Goal: Information Seeking & Learning: Learn about a topic

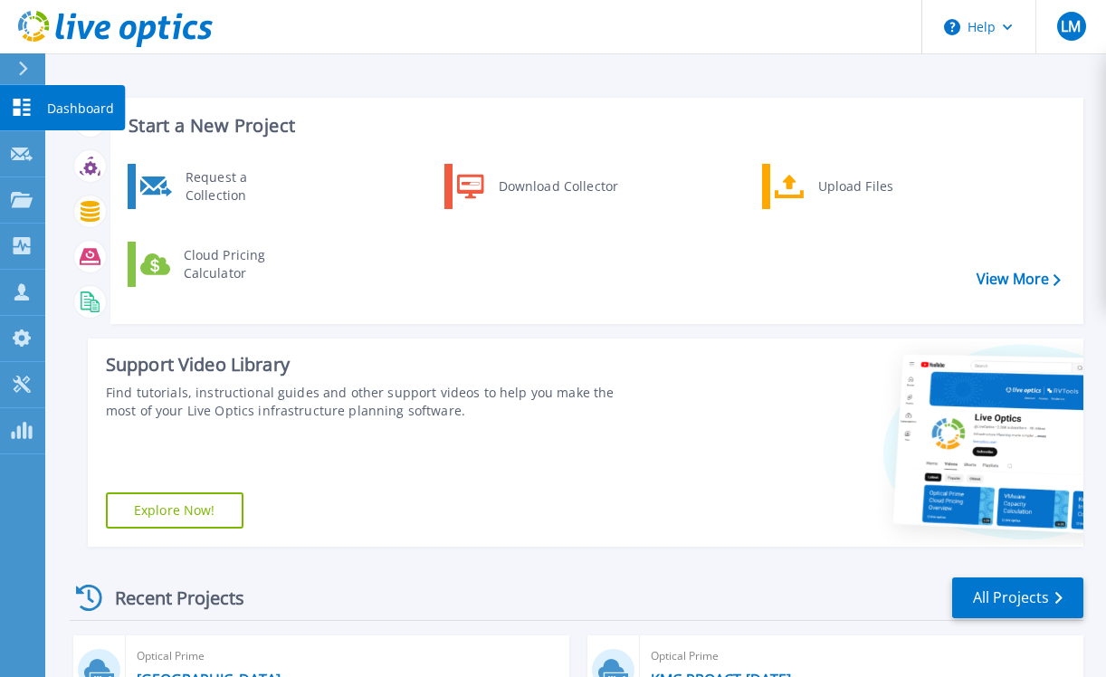
click at [50, 100] on p "Dashboard" at bounding box center [80, 108] width 67 height 47
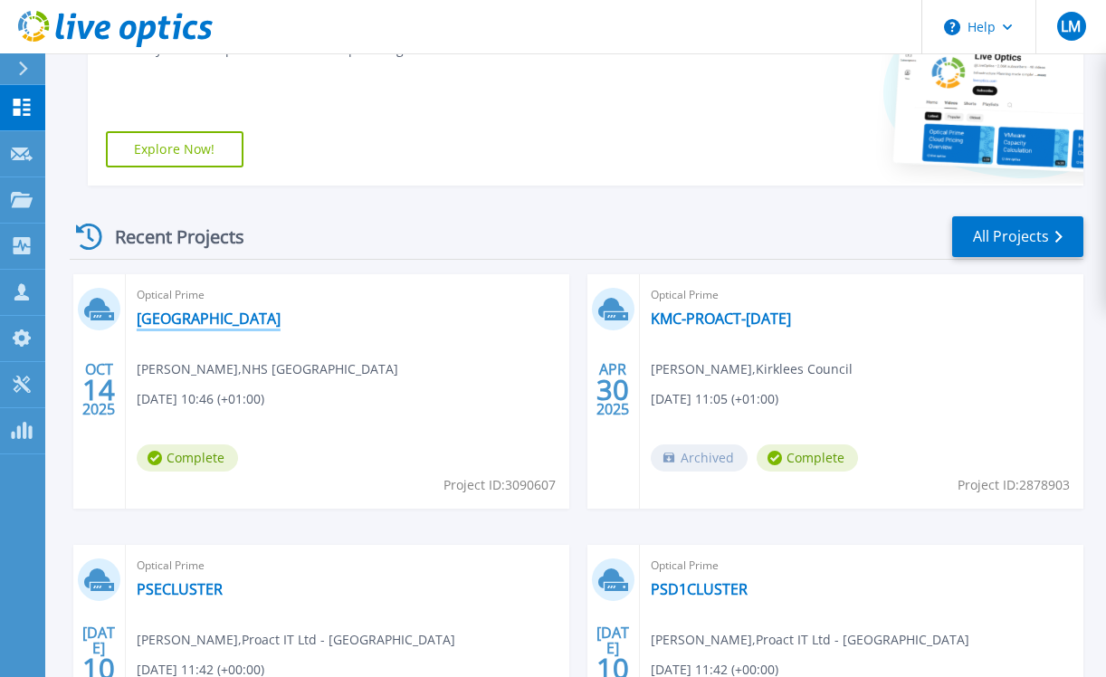
scroll to position [362, 0]
click at [181, 315] on link "[GEOGRAPHIC_DATA]" at bounding box center [209, 318] width 144 height 18
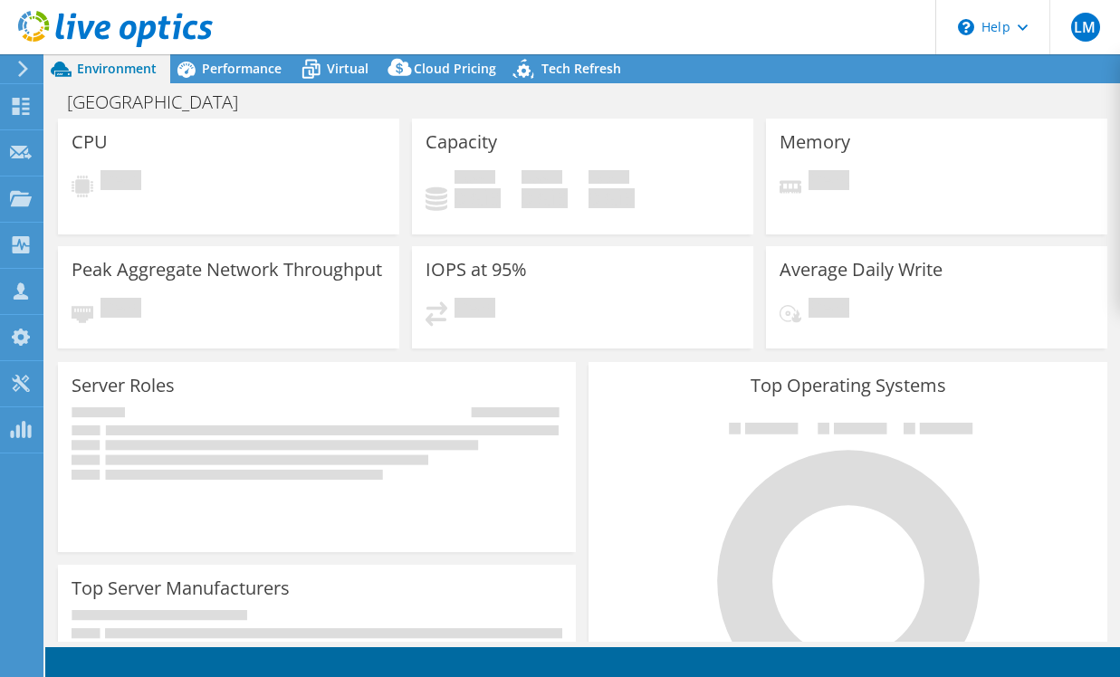
select select "USD"
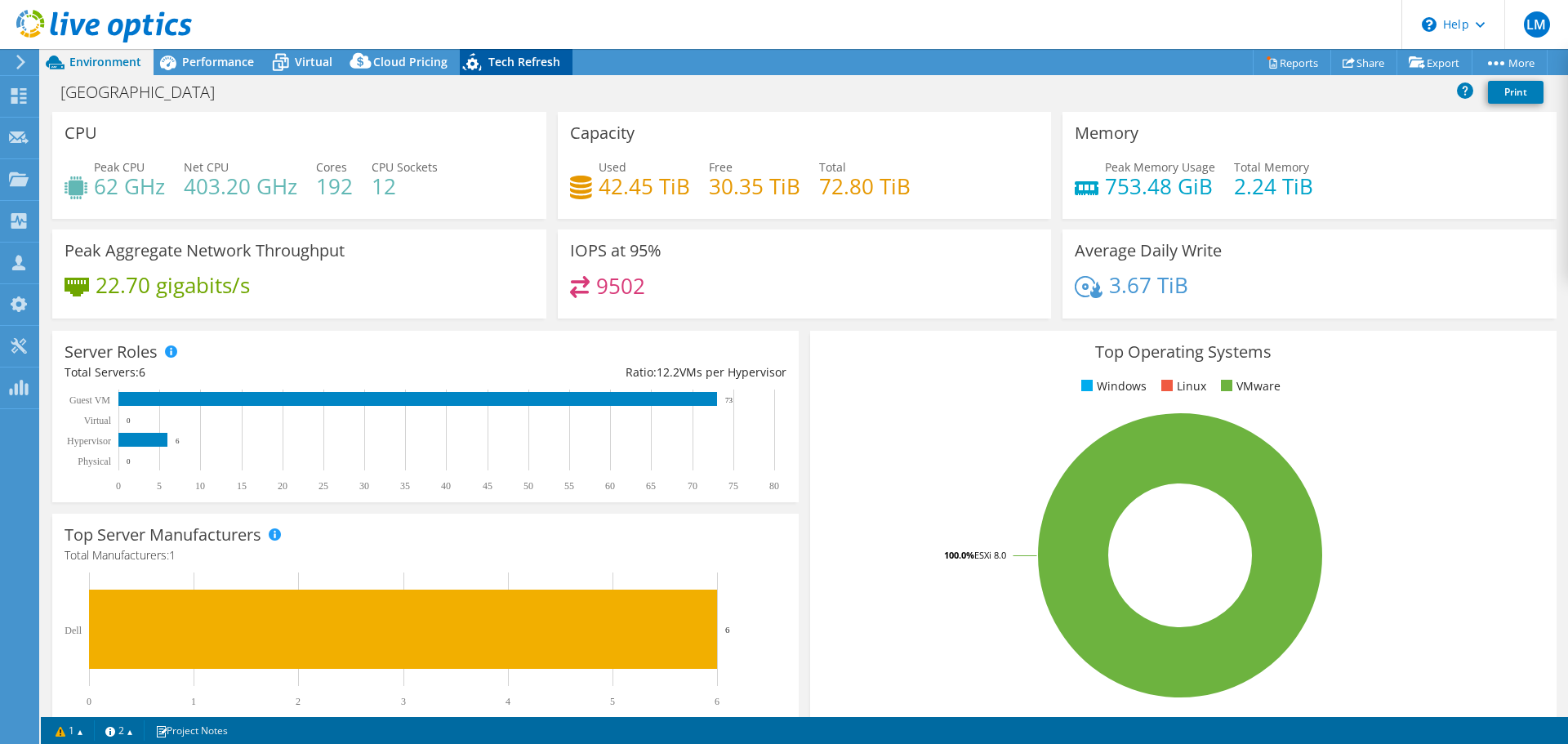
click at [499, 60] on span "Tech Refresh" at bounding box center [524, 61] width 72 height 15
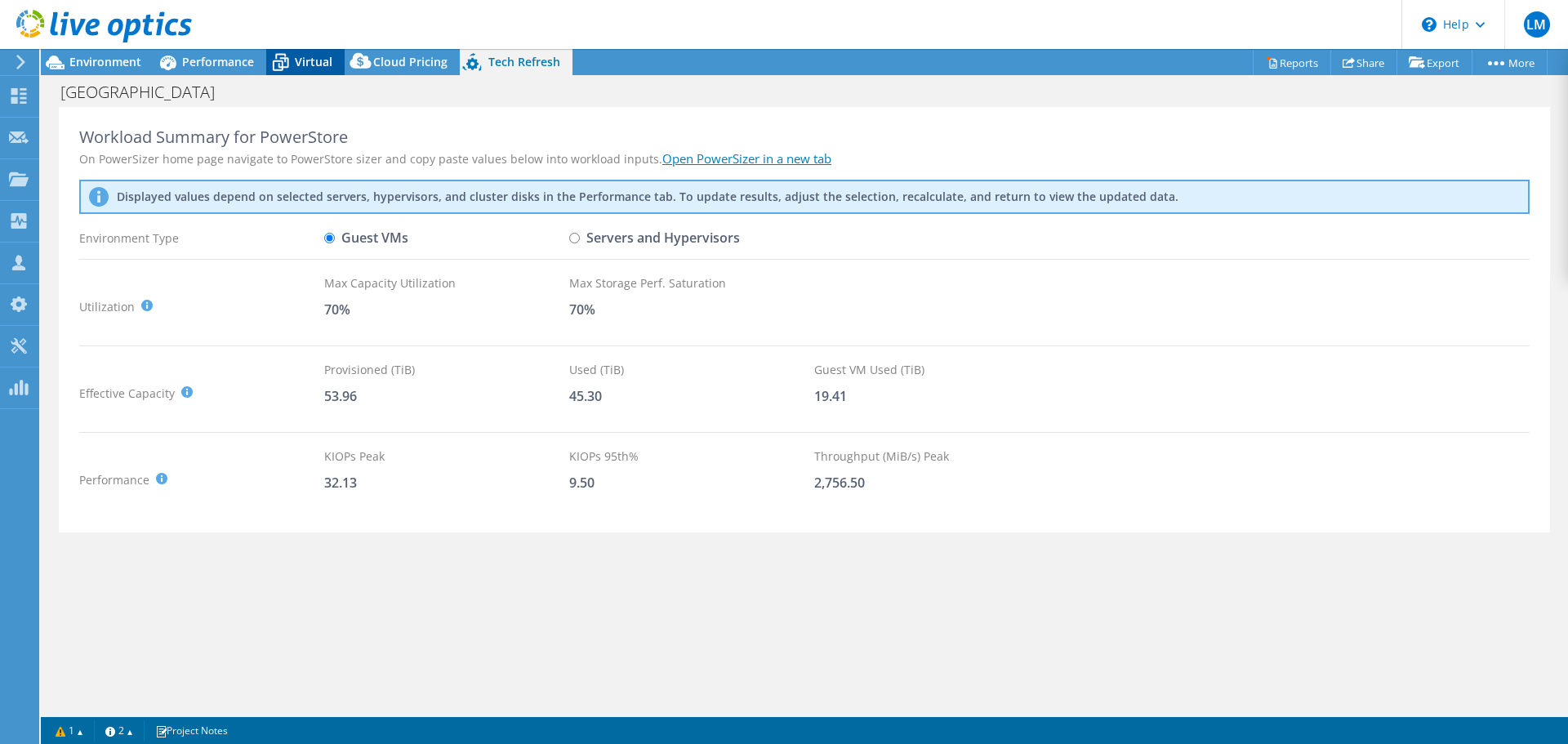
click at [297, 61] on span "Virtual" at bounding box center [314, 61] width 38 height 15
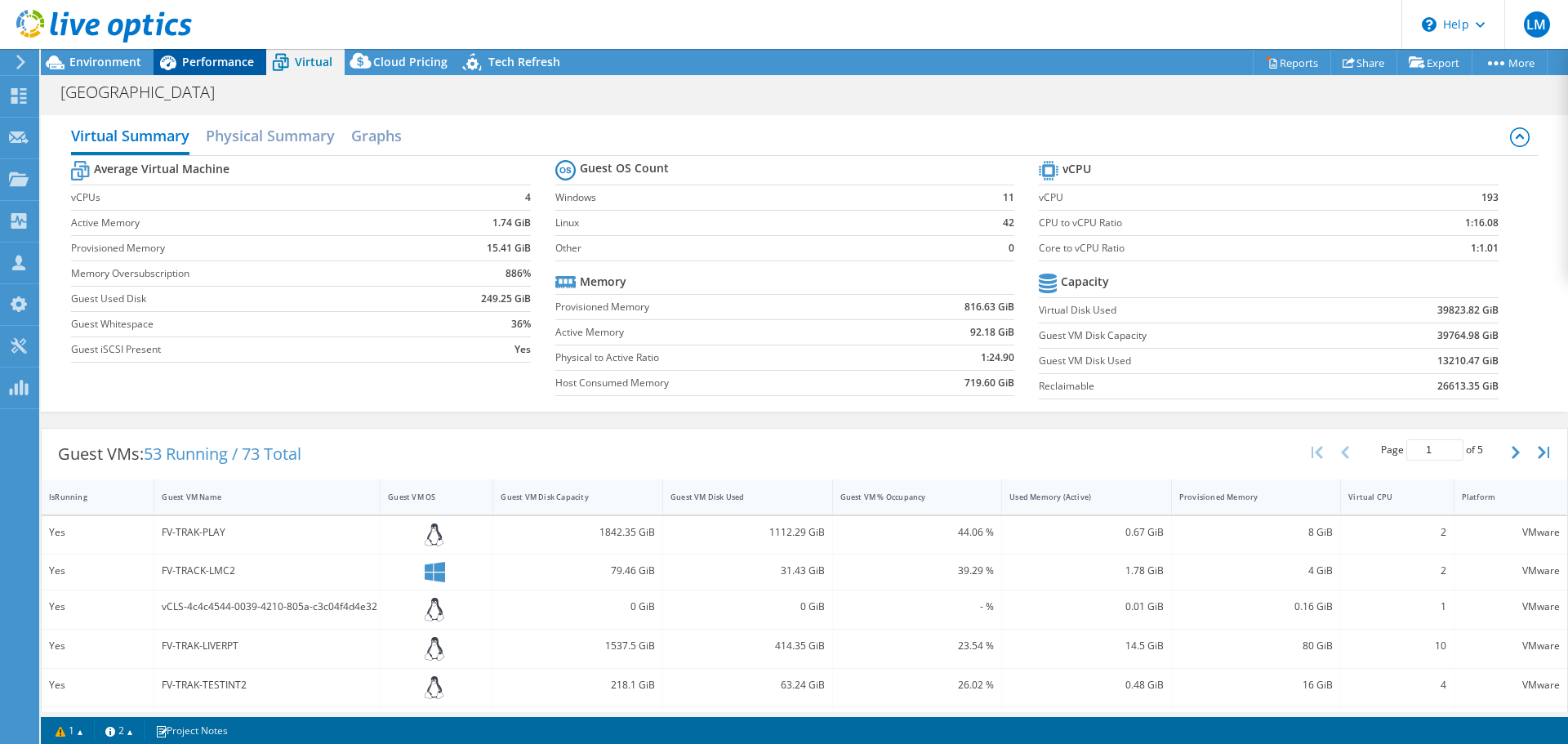
click at [195, 58] on span "Performance" at bounding box center [218, 61] width 72 height 15
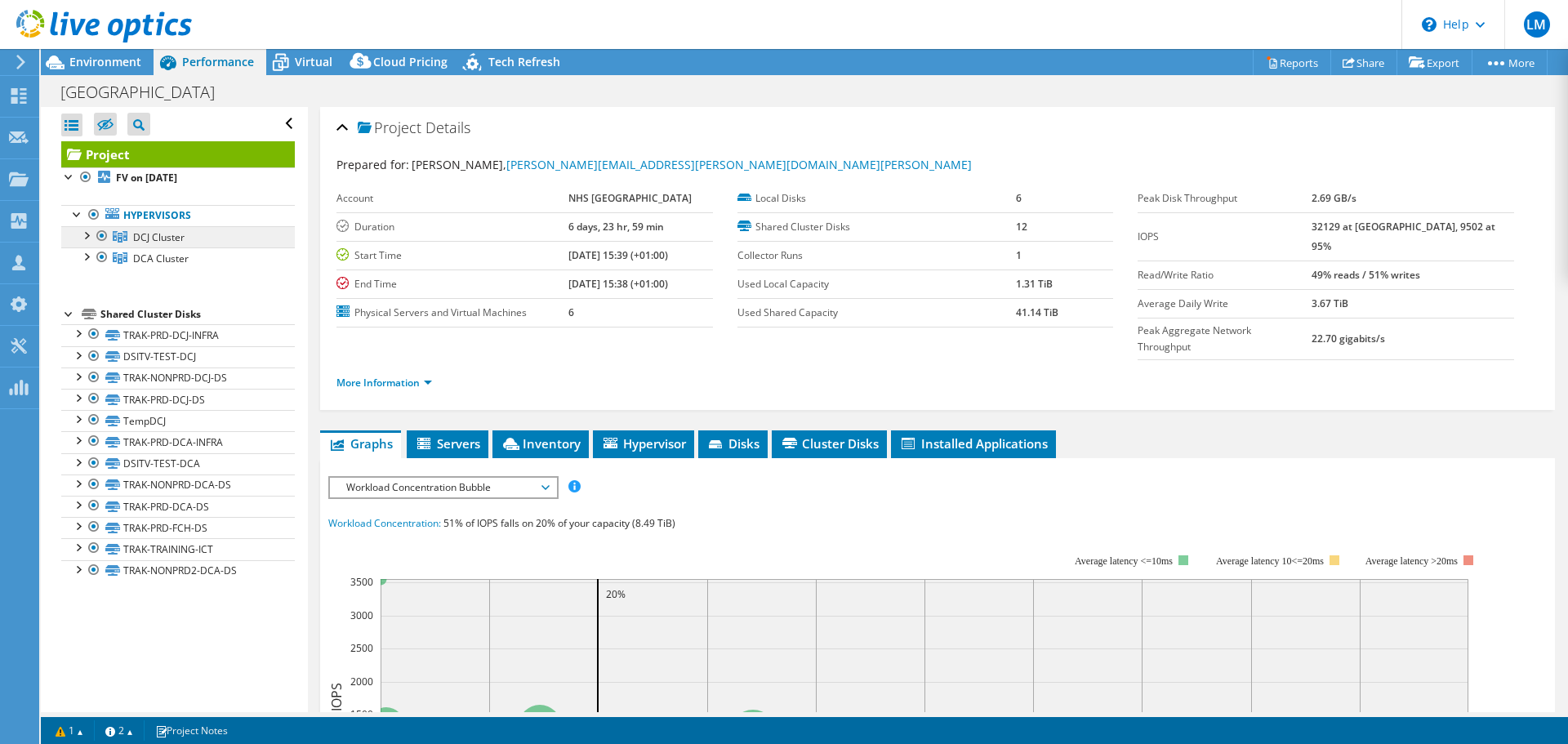
click at [152, 237] on span "DCJ Cluster" at bounding box center [159, 236] width 51 height 14
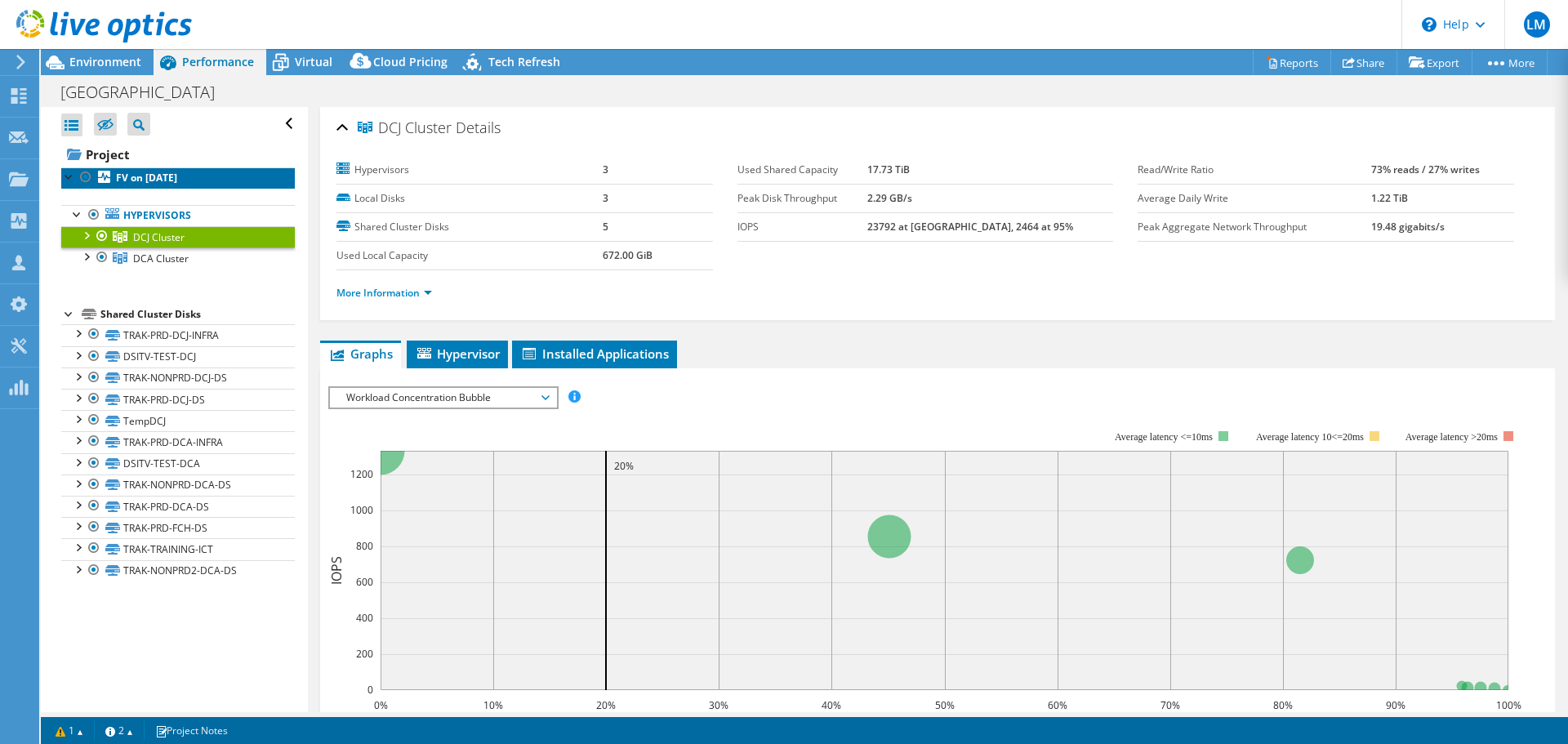
click at [125, 172] on b "FV on [DATE]" at bounding box center [147, 177] width 61 height 14
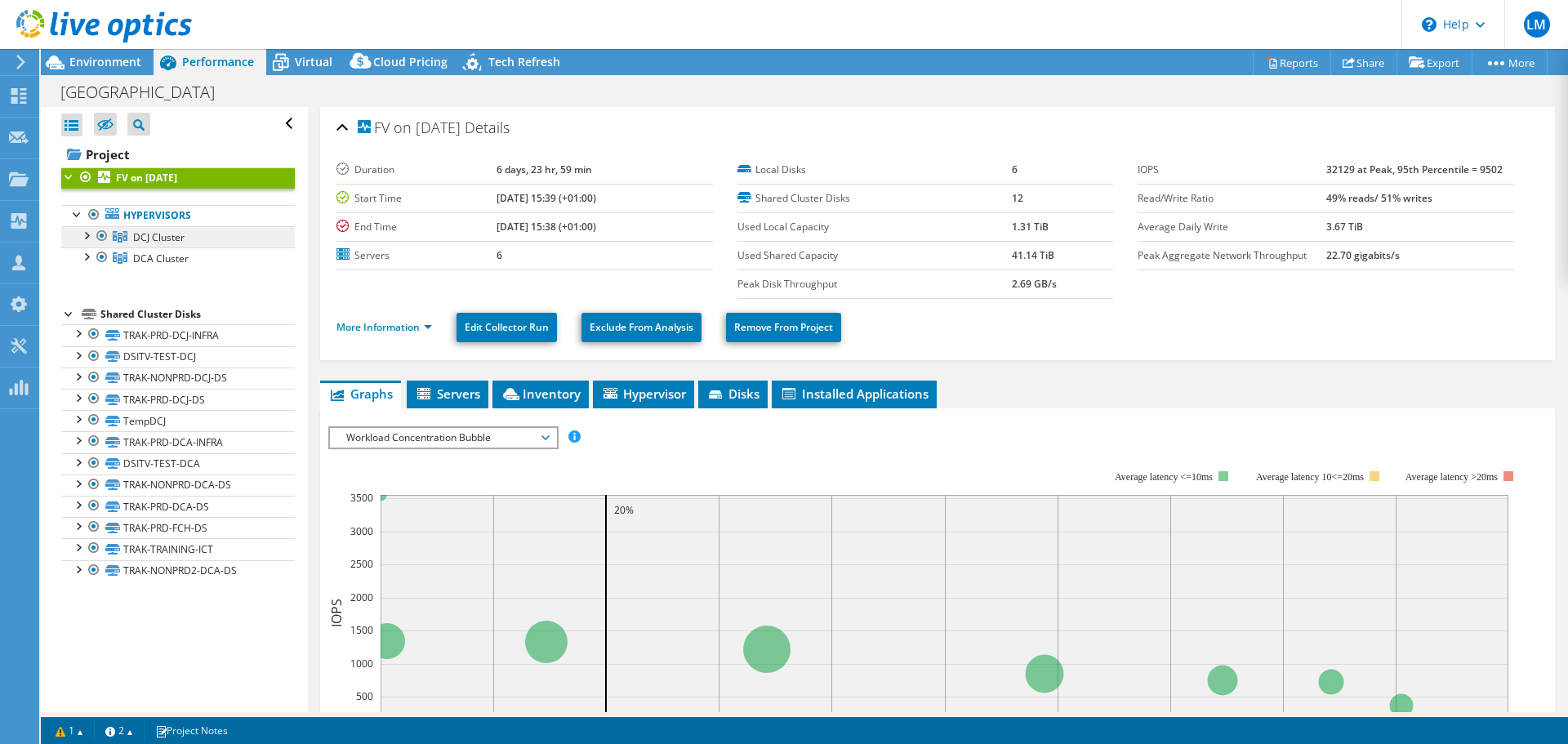
click at [146, 233] on span "DCJ Cluster" at bounding box center [159, 236] width 51 height 14
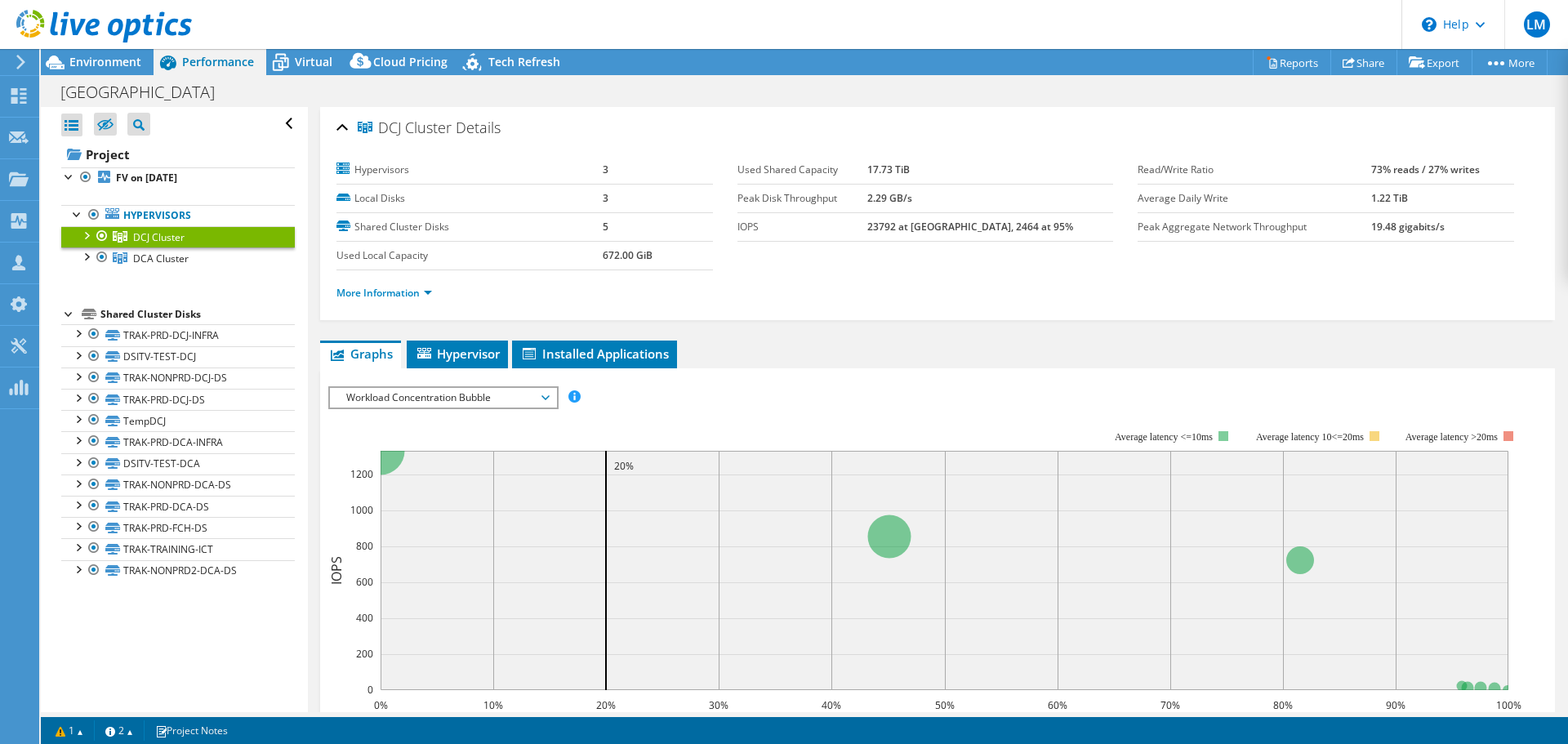
click at [407, 394] on span "Workload Concentration Bubble" at bounding box center [443, 398] width 210 height 20
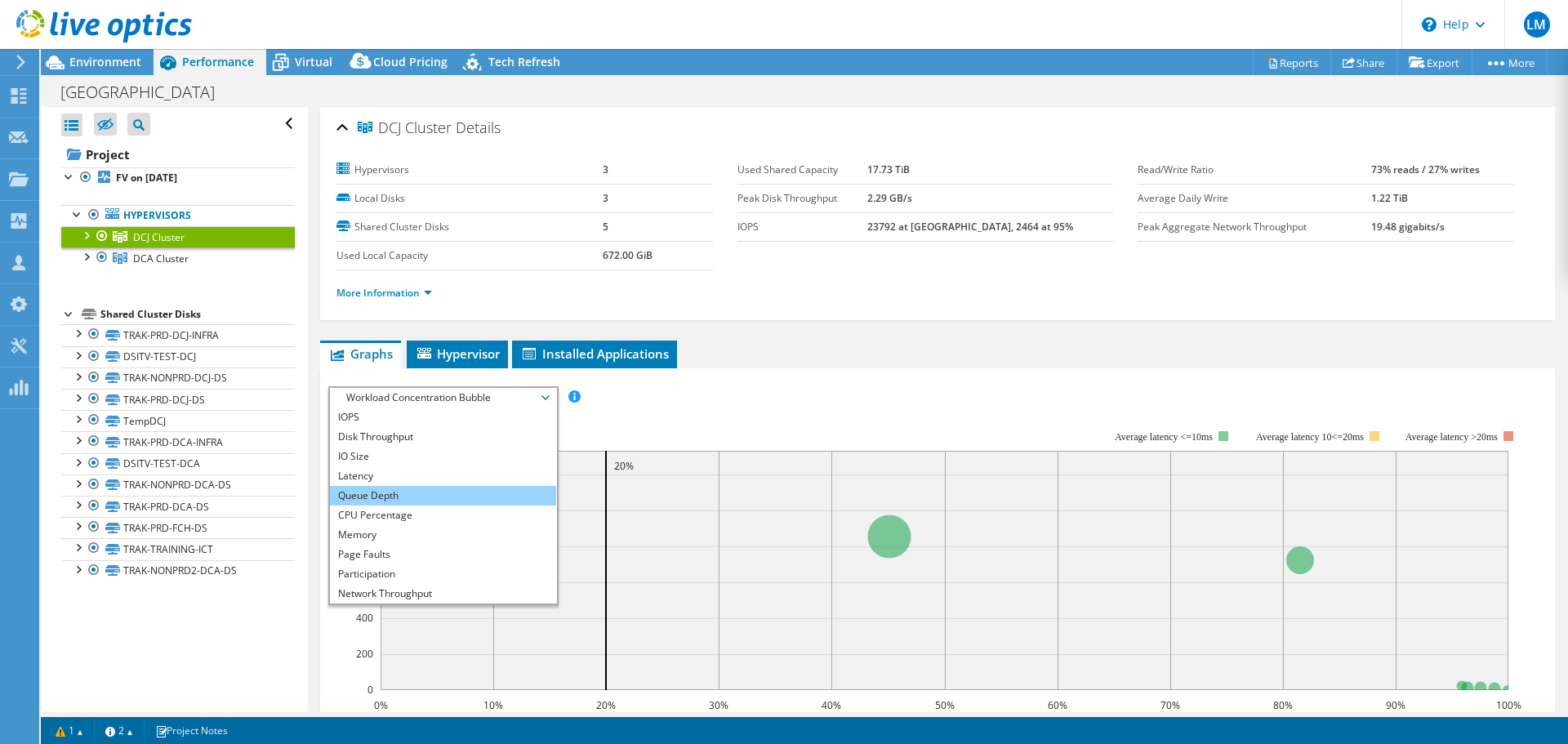
click at [385, 499] on li "Queue Depth" at bounding box center [443, 496] width 226 height 20
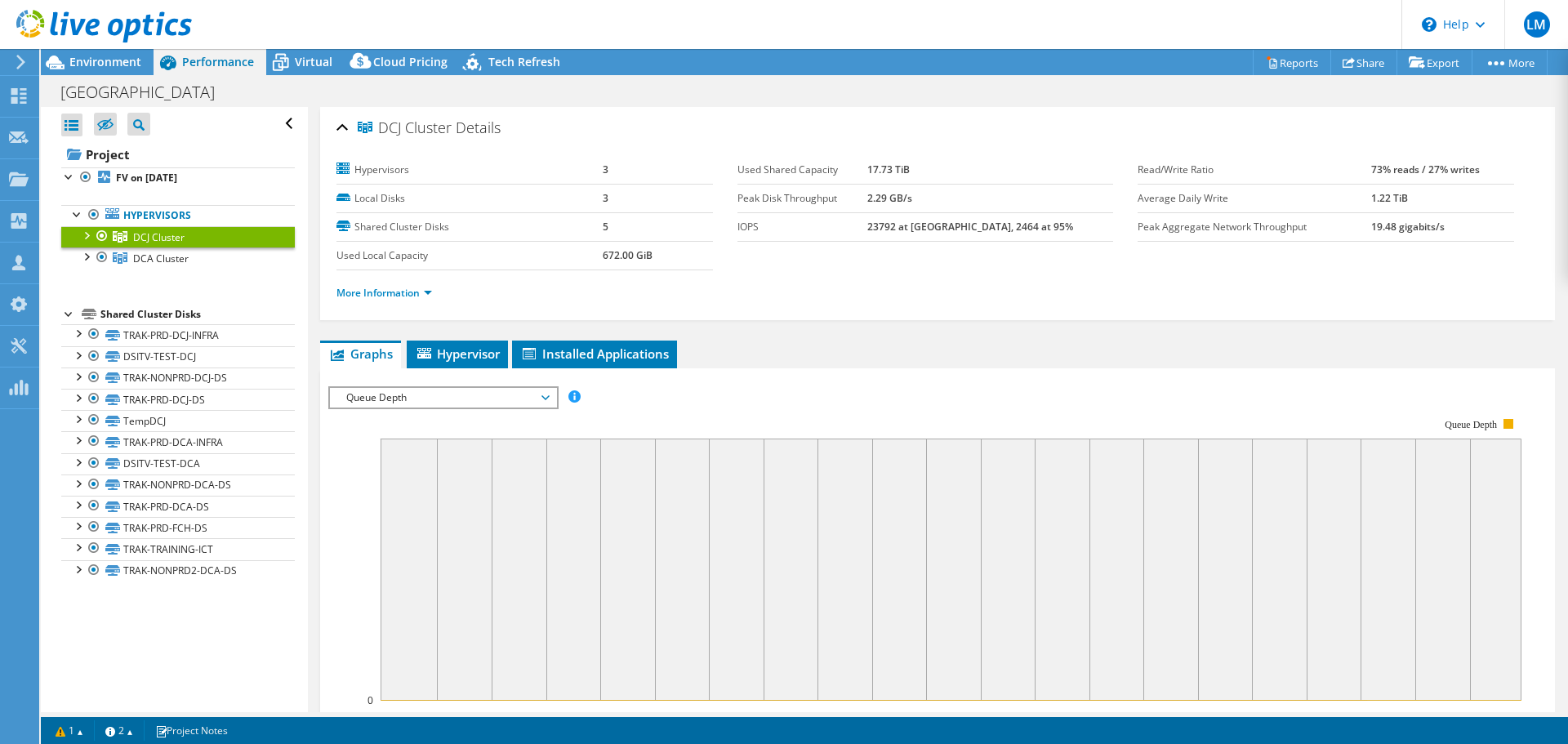
click at [362, 391] on span "Queue Depth" at bounding box center [443, 398] width 210 height 20
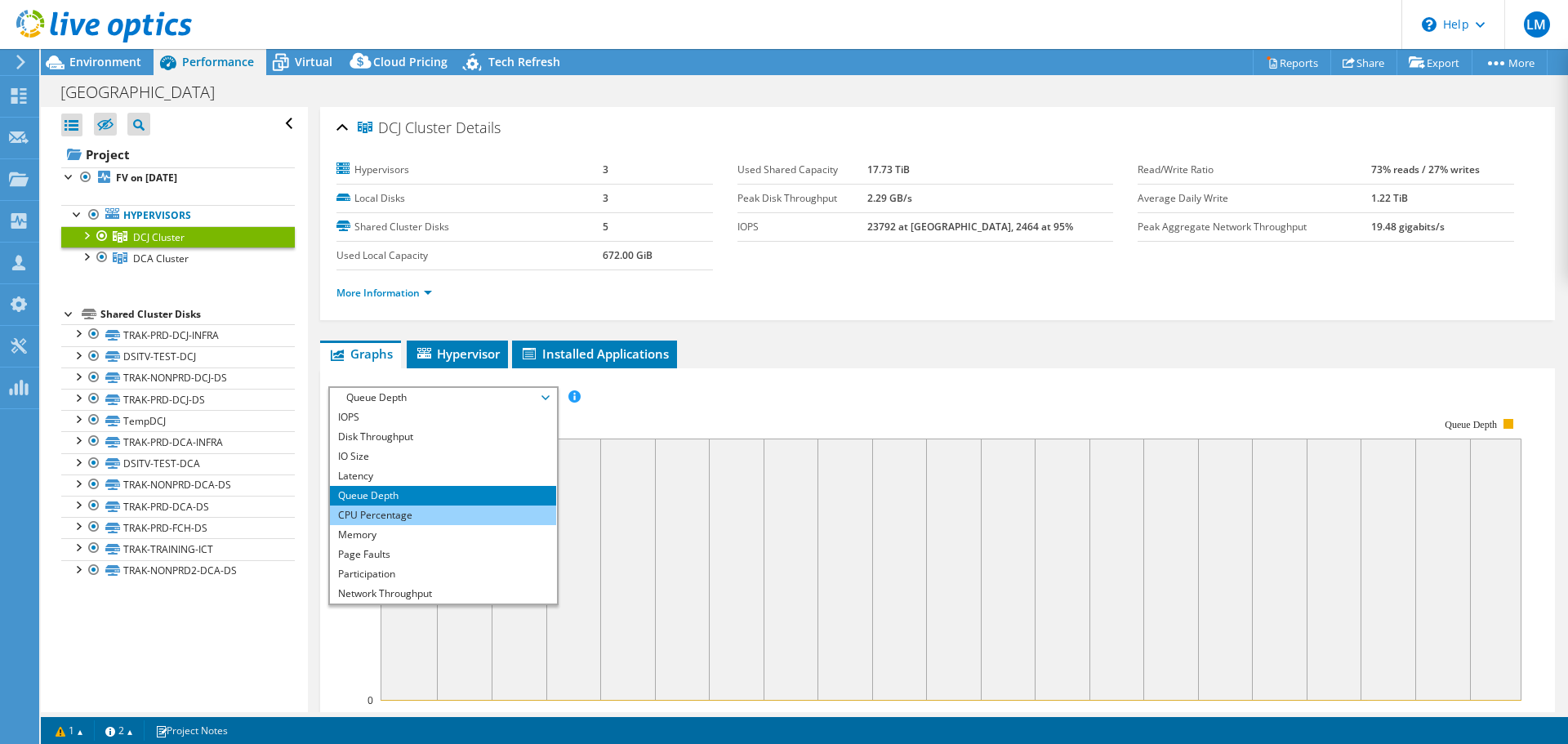
click at [365, 510] on li "CPU Percentage" at bounding box center [443, 515] width 226 height 20
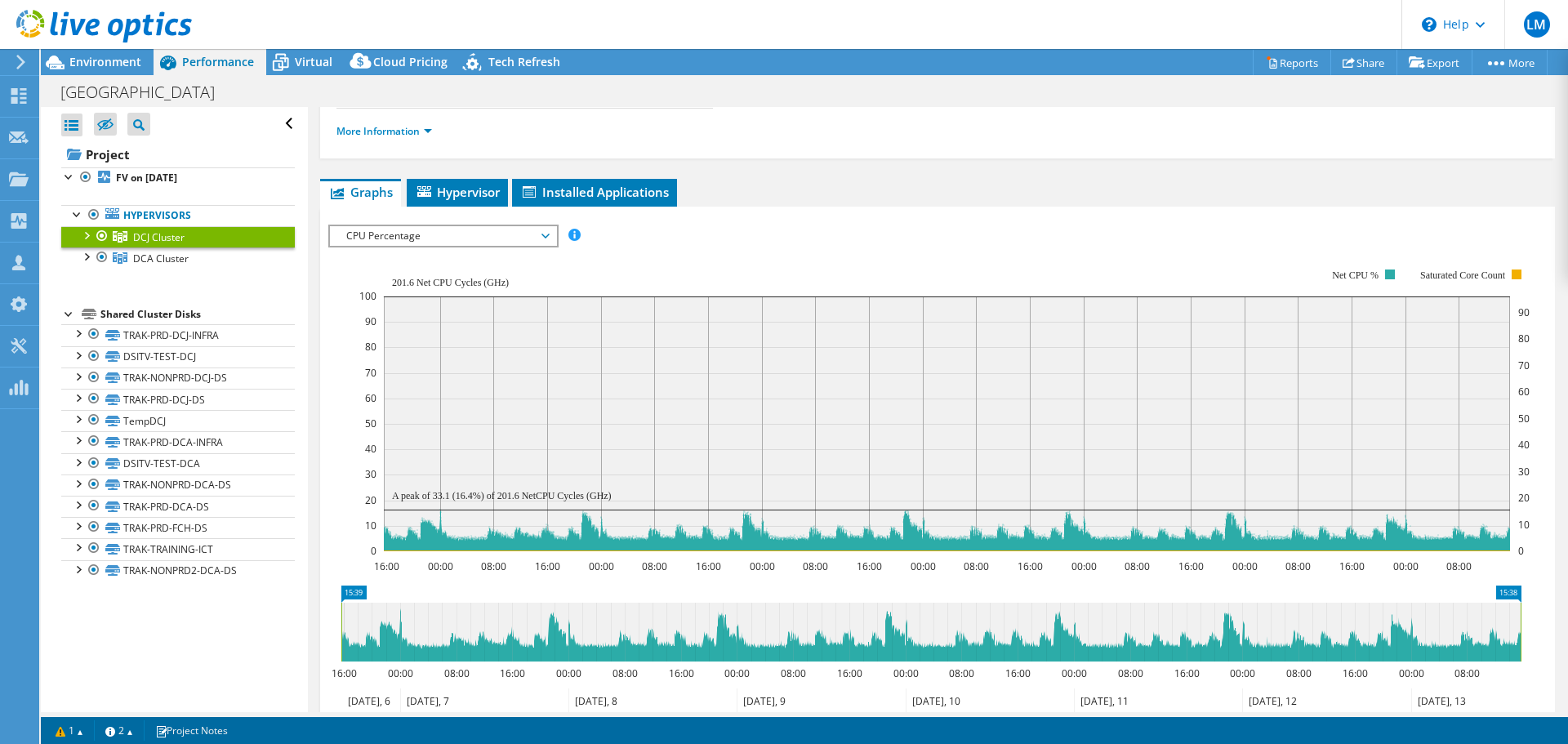
scroll to position [162, 0]
click at [398, 237] on span "CPU Percentage" at bounding box center [443, 235] width 210 height 20
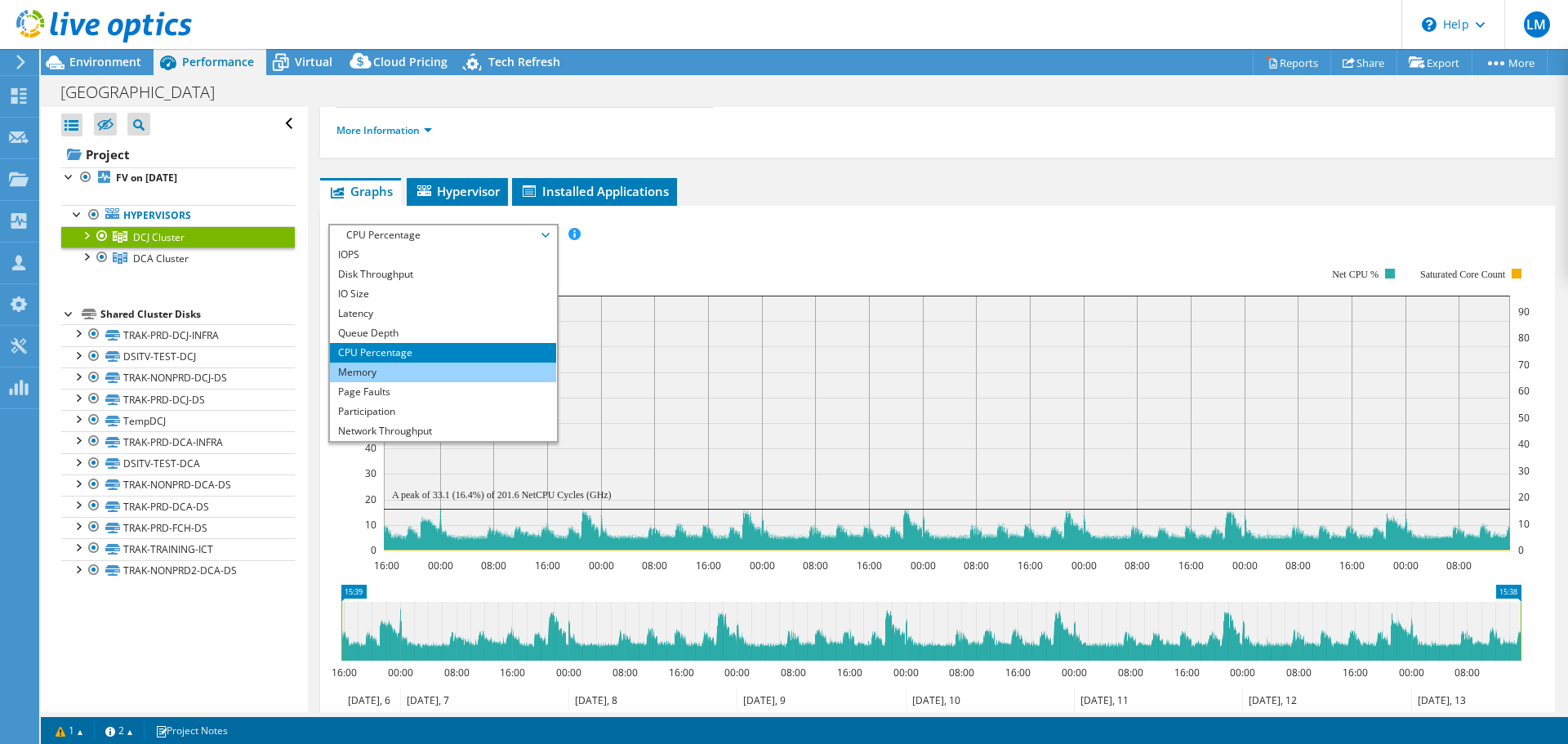
click at [357, 372] on li "Memory" at bounding box center [443, 372] width 226 height 20
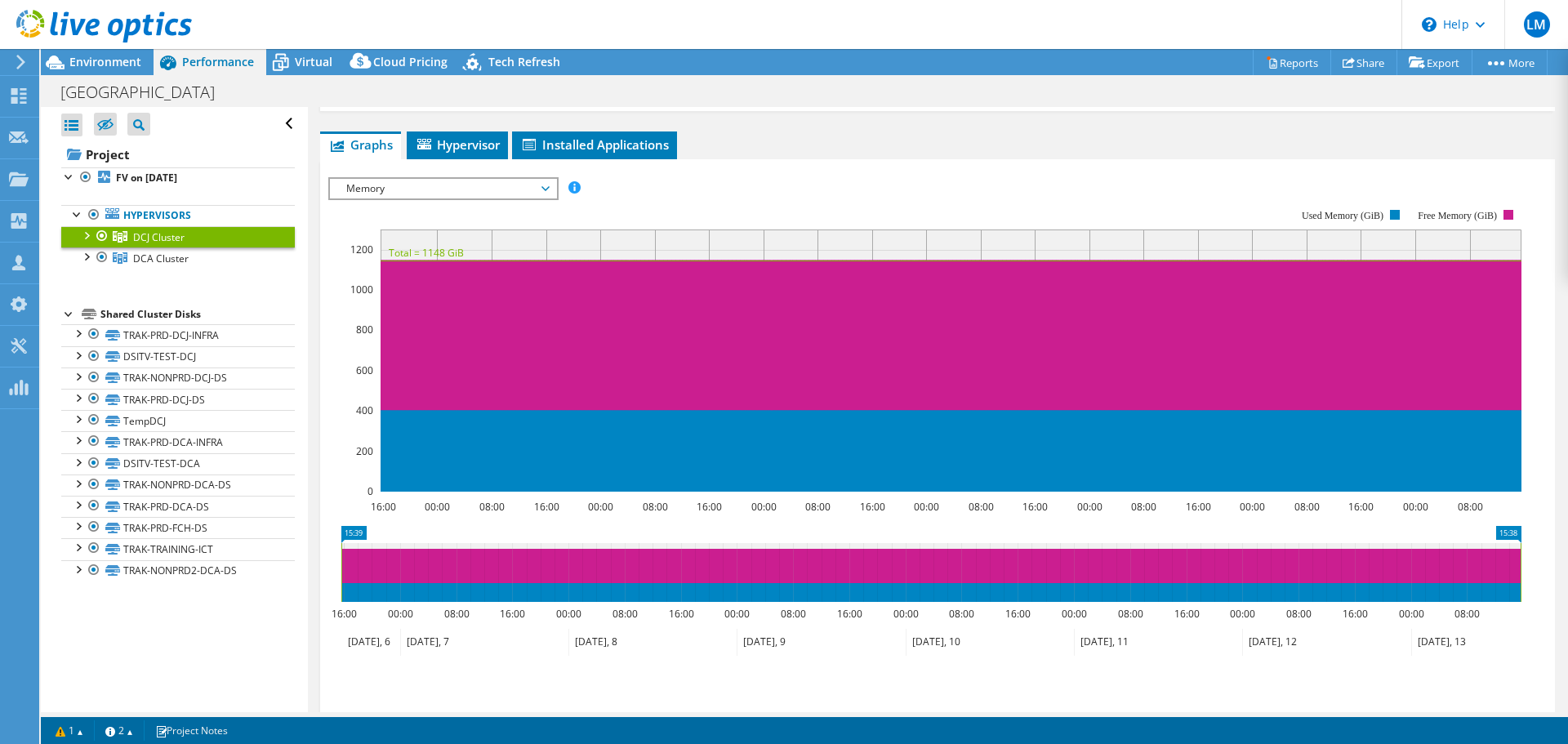
scroll to position [181, 0]
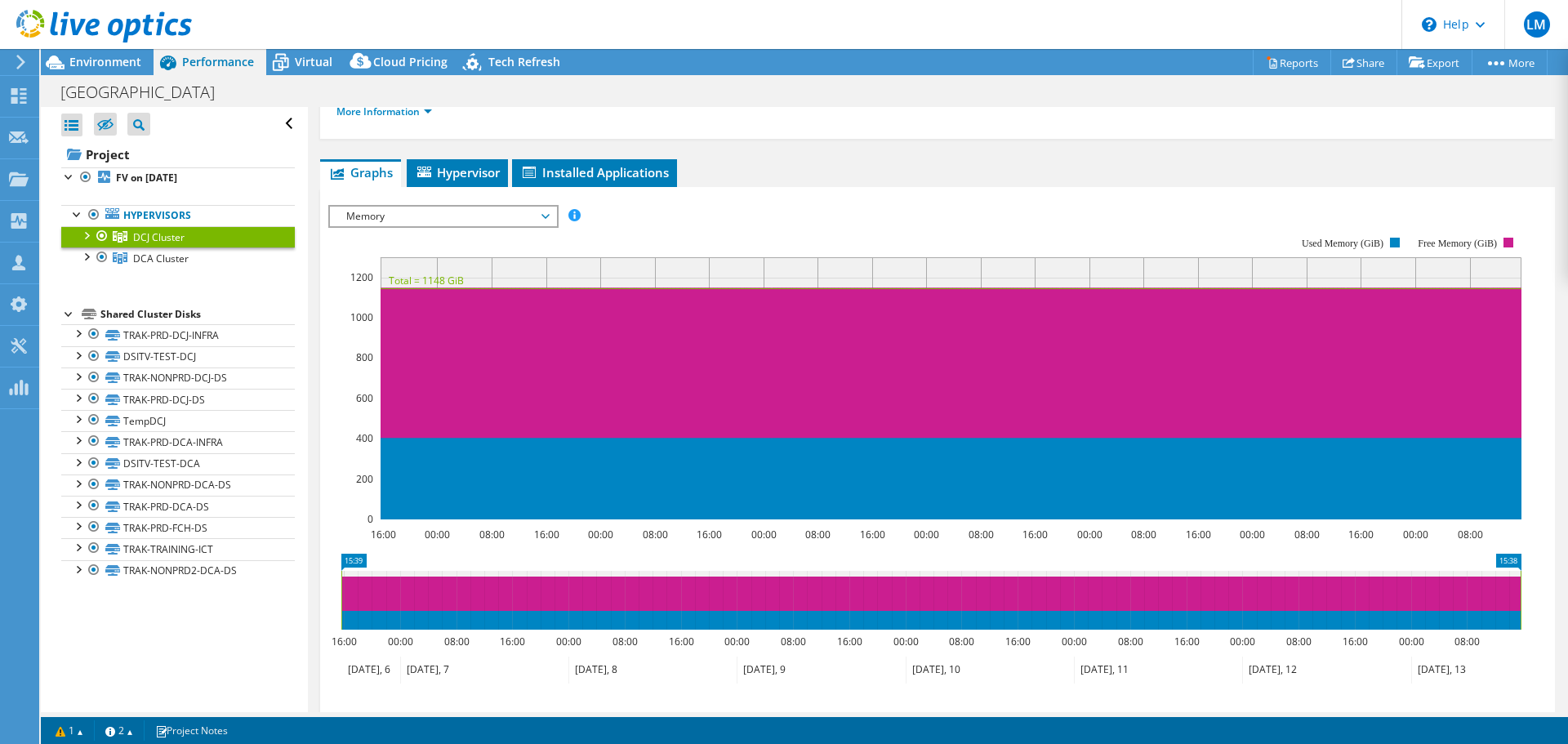
click at [357, 215] on span "Memory" at bounding box center [443, 216] width 210 height 20
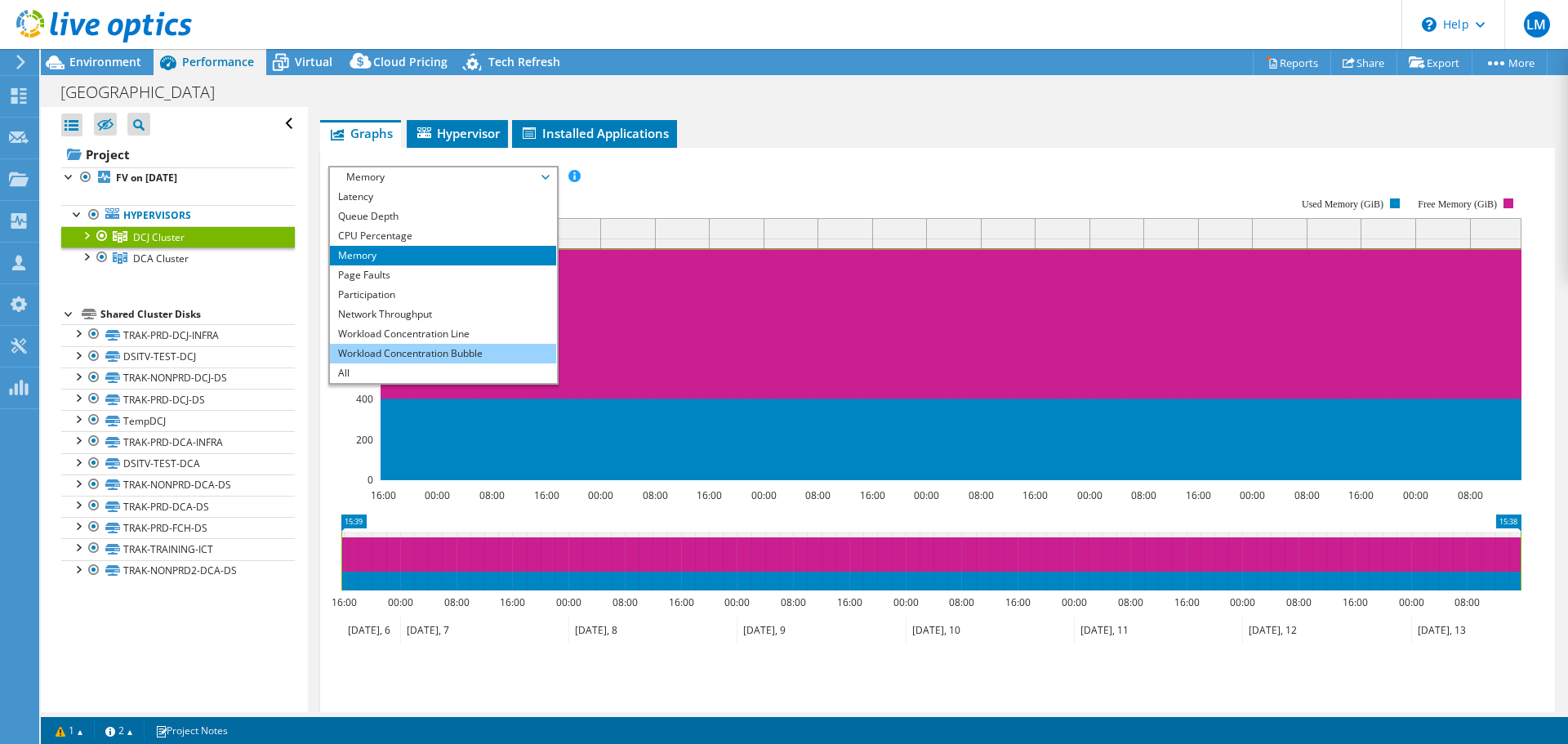
scroll to position [221, 0]
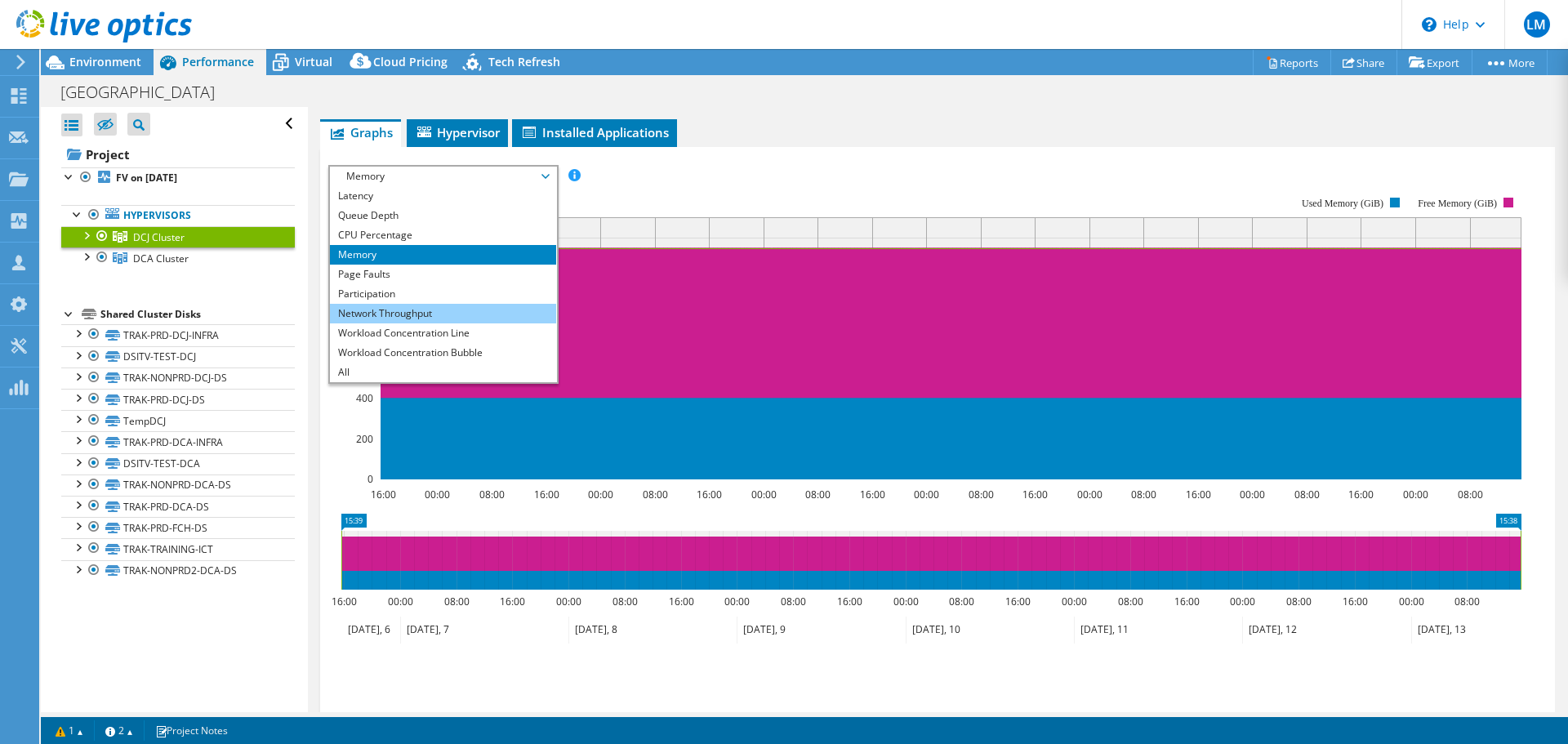
click at [364, 308] on li "Network Throughput" at bounding box center [443, 314] width 226 height 20
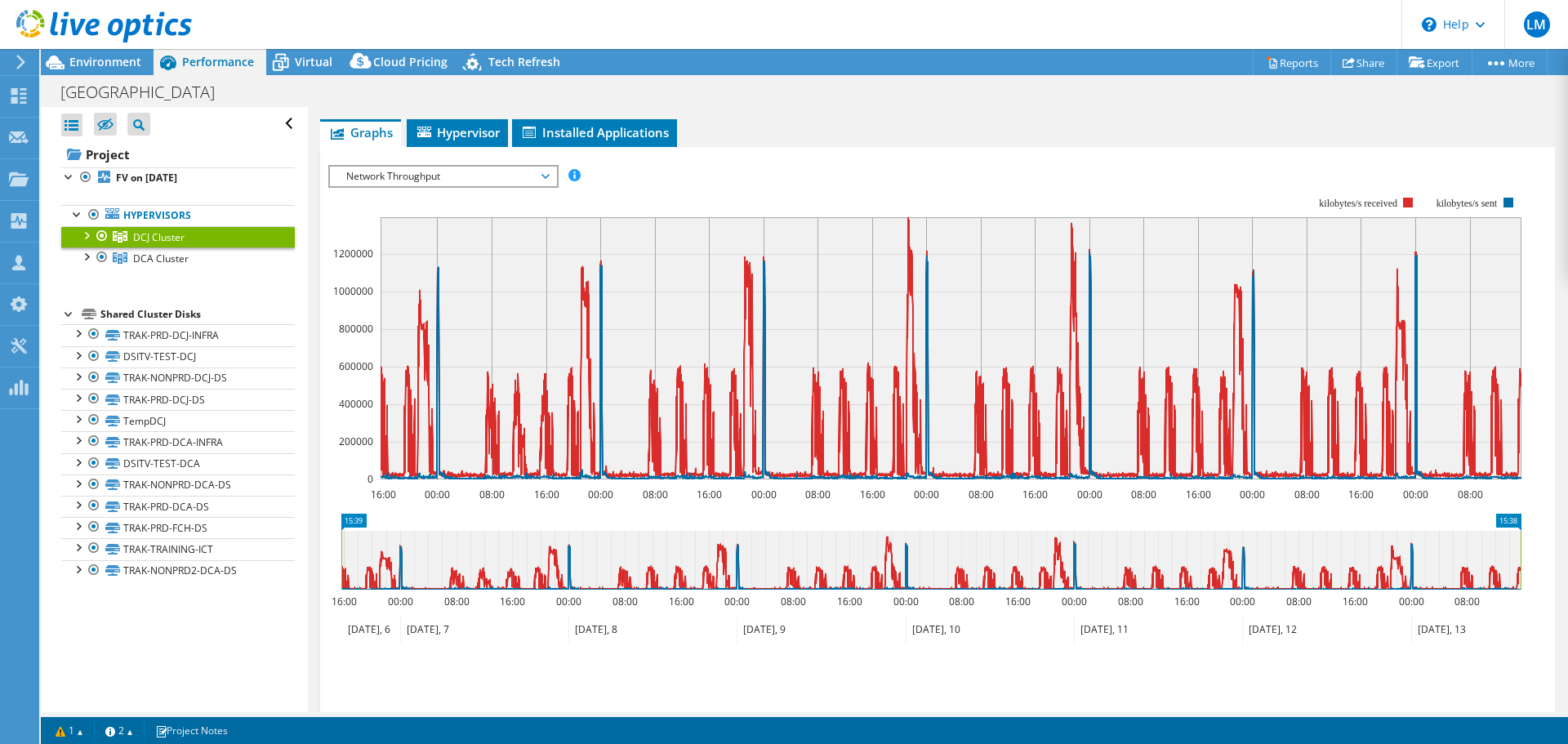
click at [549, 176] on icon at bounding box center [545, 176] width 8 height 5
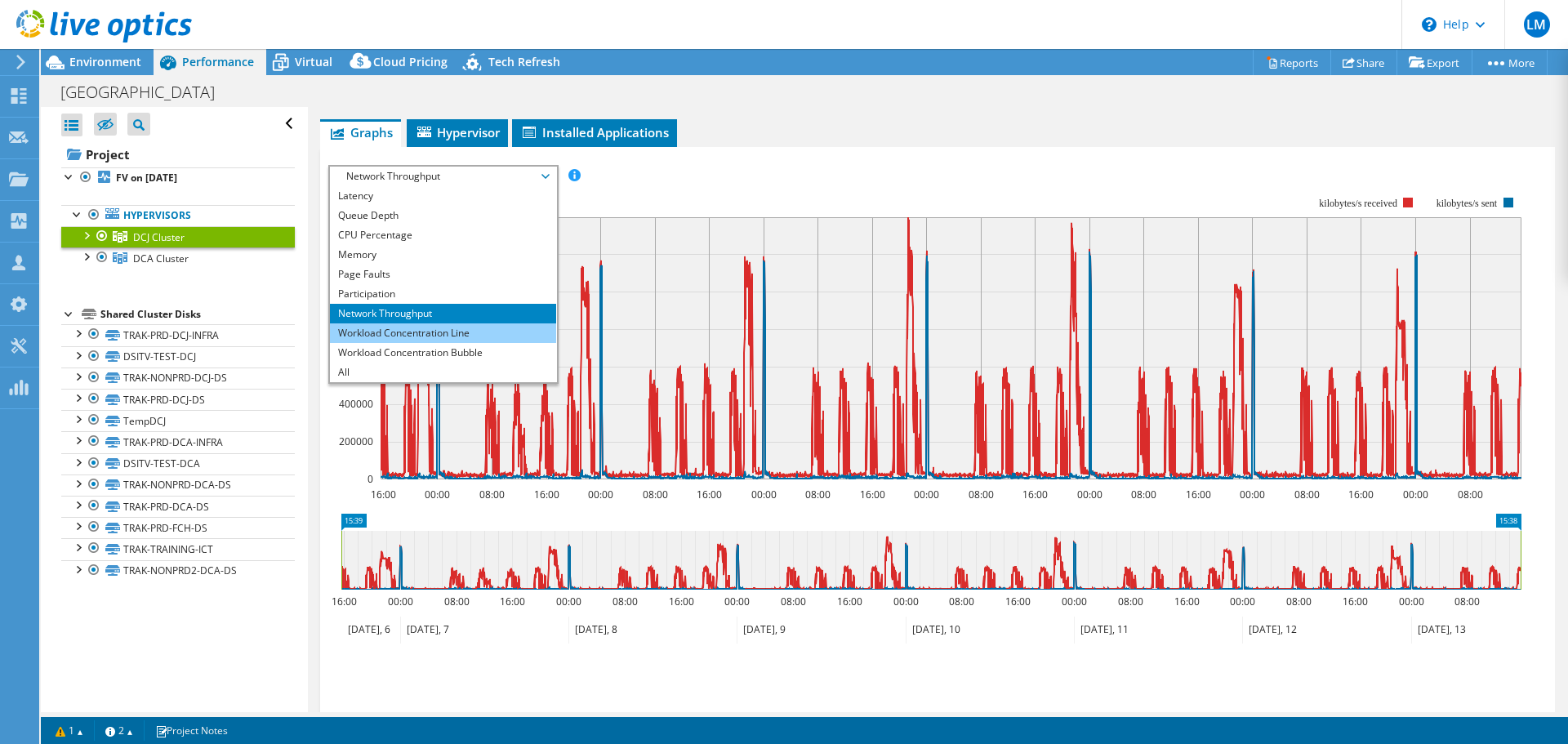
click at [362, 335] on li "Workload Concentration Line" at bounding box center [443, 333] width 226 height 20
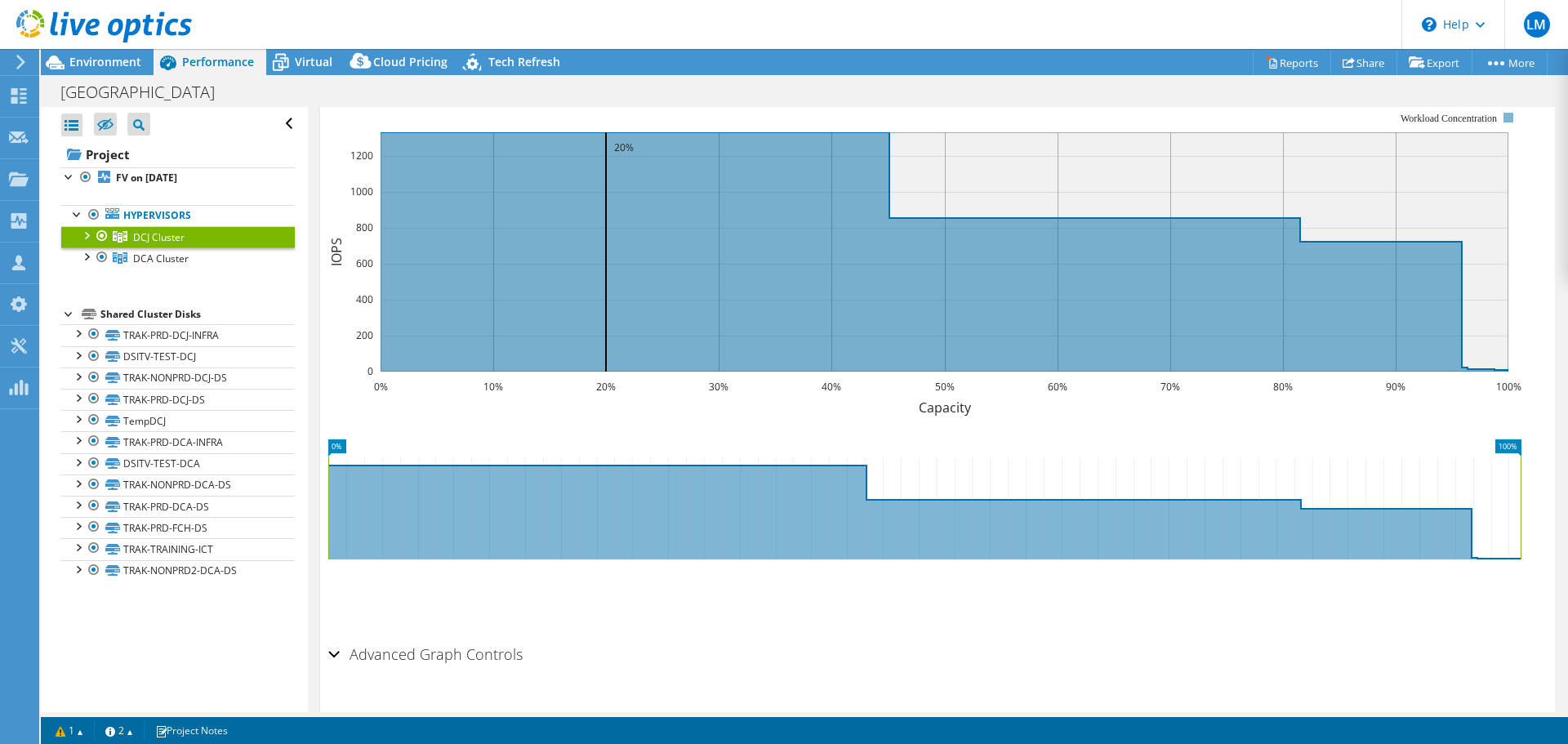
scroll to position [357, 0]
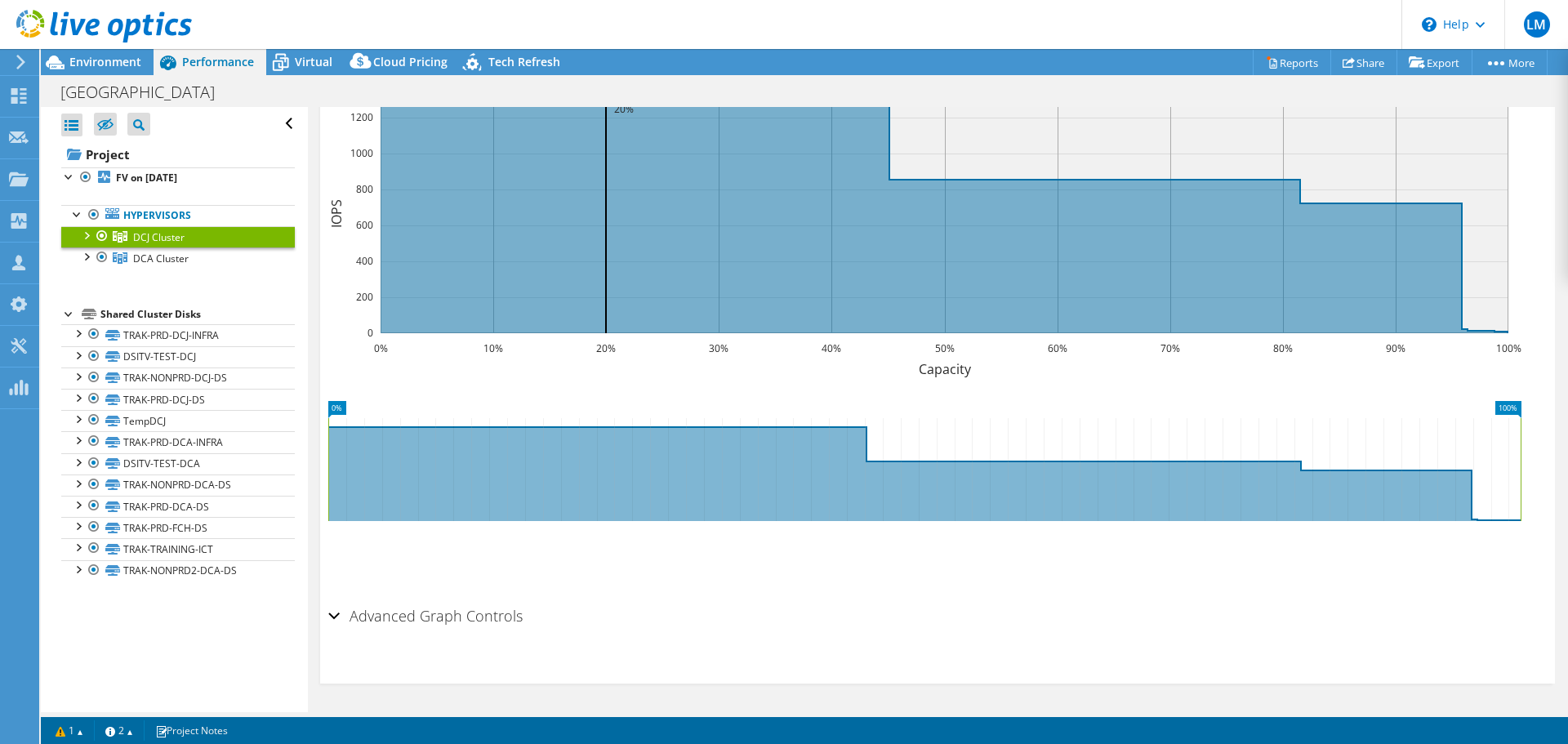
click at [334, 610] on div "Advanced Graph Controls" at bounding box center [937, 616] width 1218 height 35
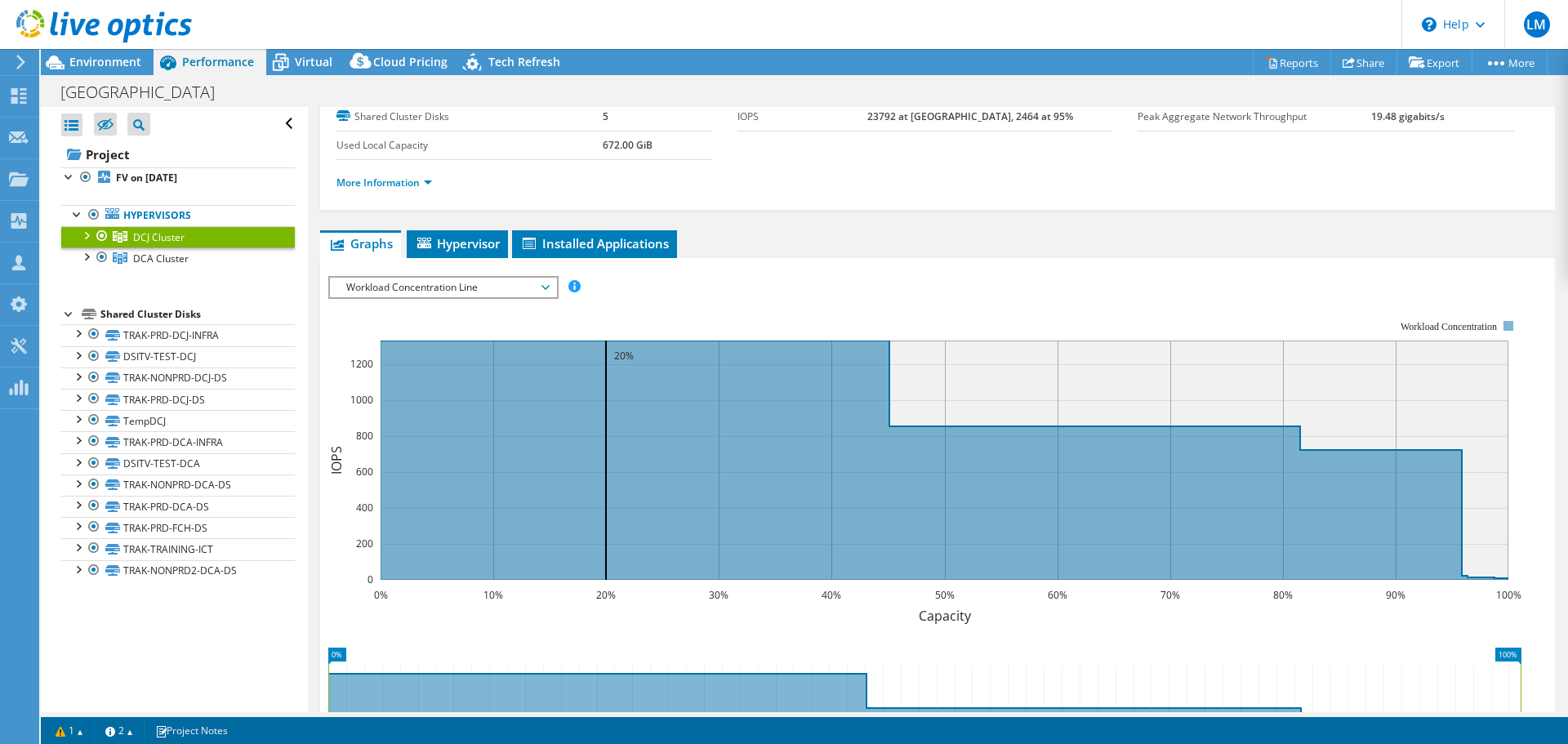
scroll to position [109, 0]
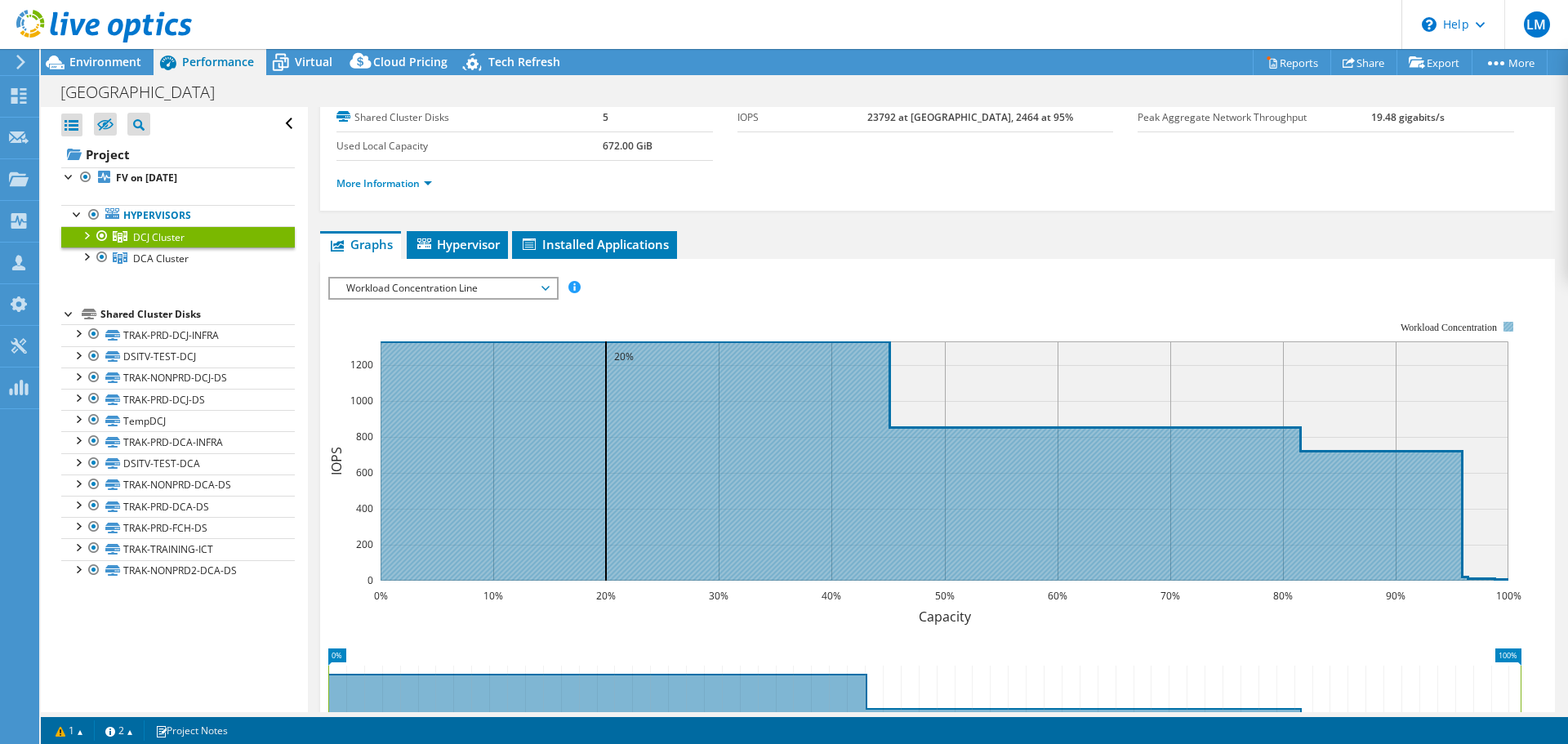
click at [429, 488] on icon at bounding box center [945, 460] width 1128 height 239
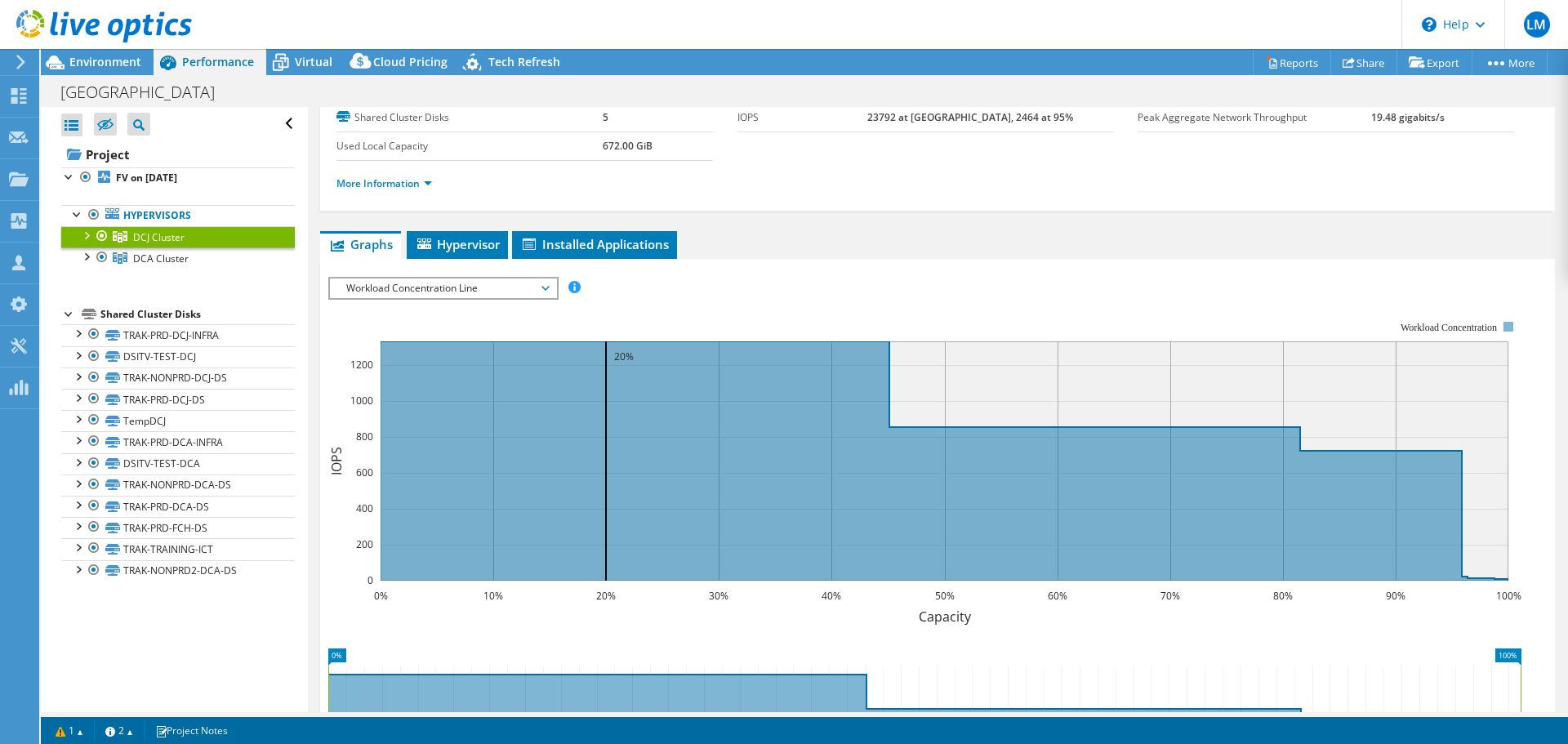
click at [543, 286] on span "Workload Concentration Line" at bounding box center [443, 289] width 210 height 20
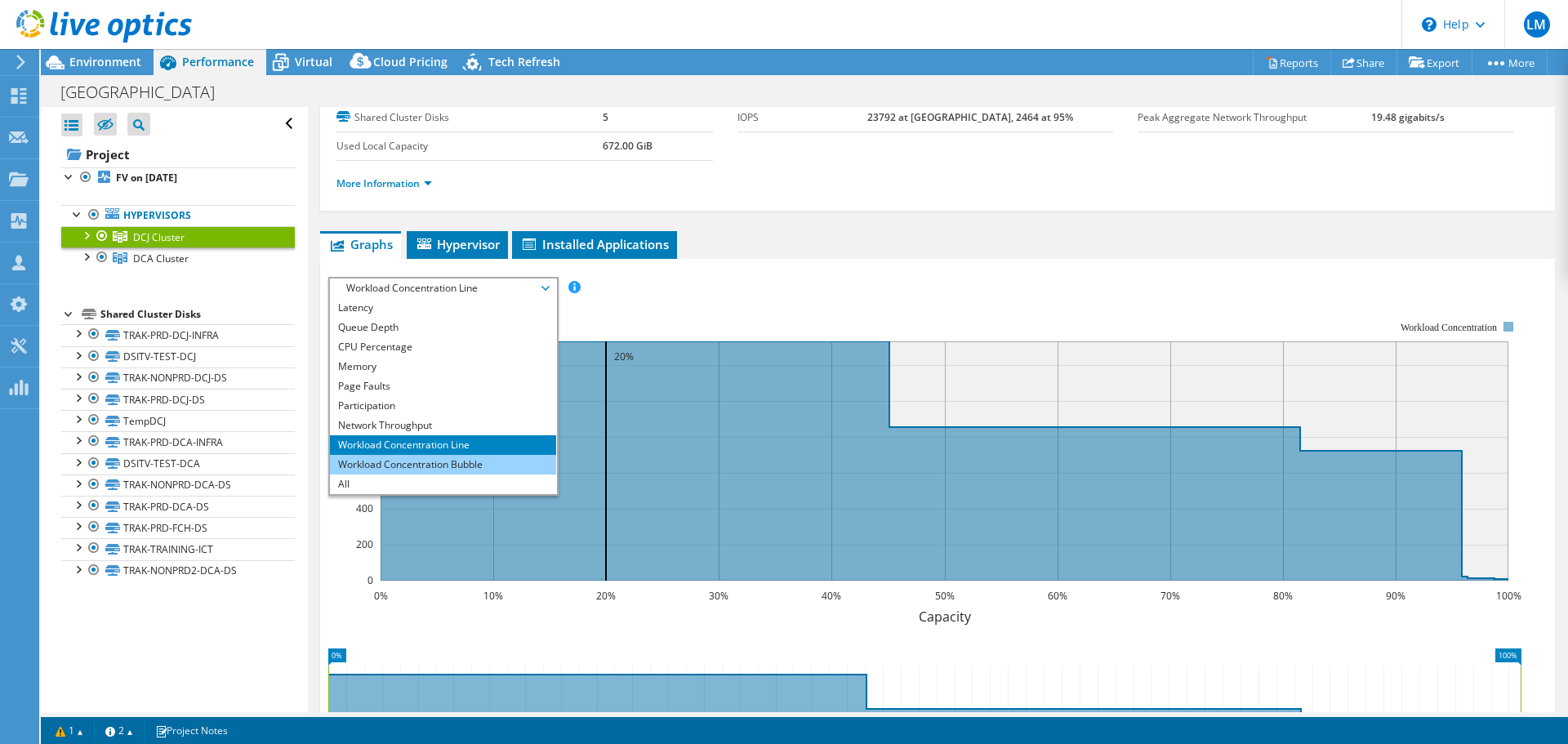
click at [414, 466] on li "Workload Concentration Bubble" at bounding box center [443, 464] width 226 height 20
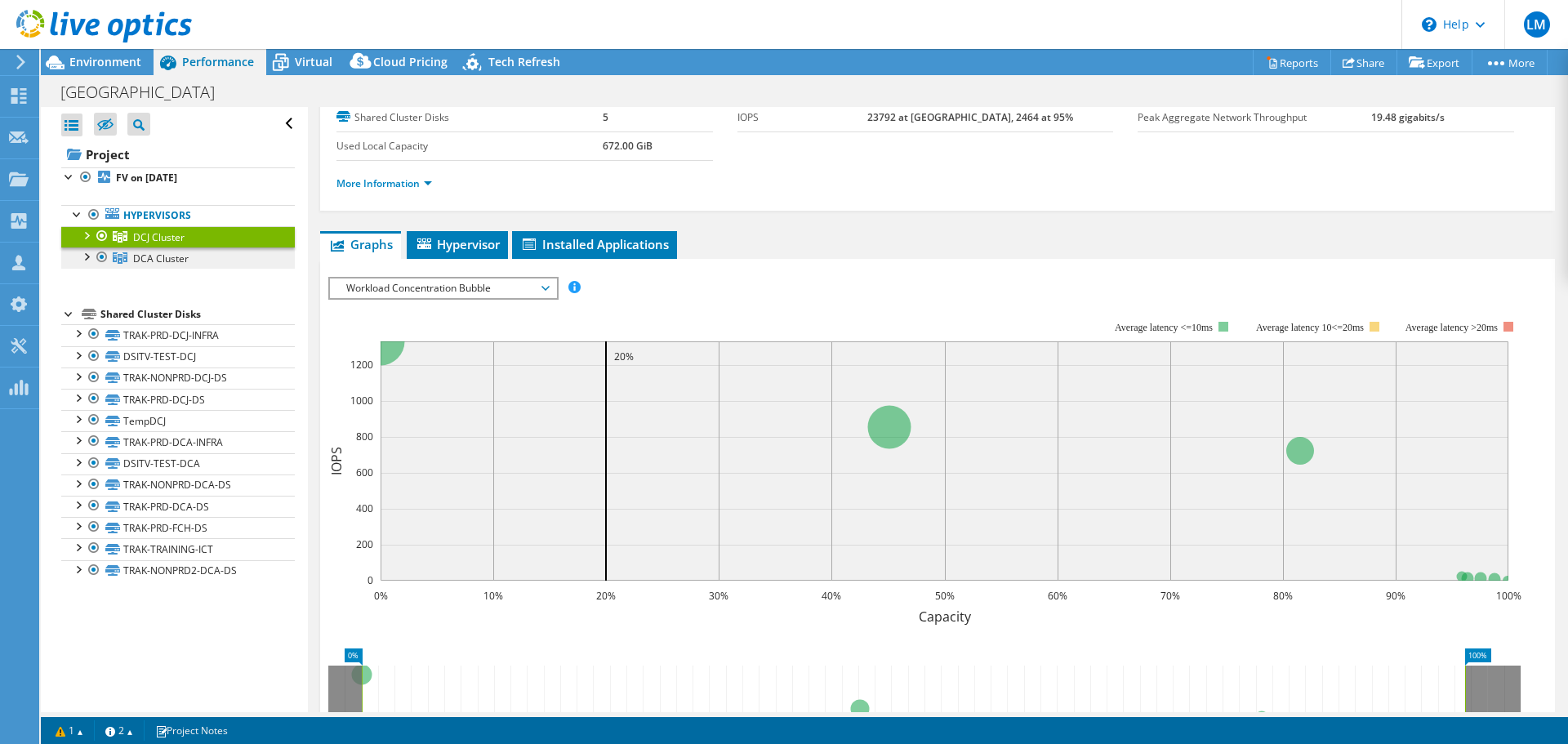
click at [137, 250] on link "DCA Cluster" at bounding box center [178, 258] width 234 height 22
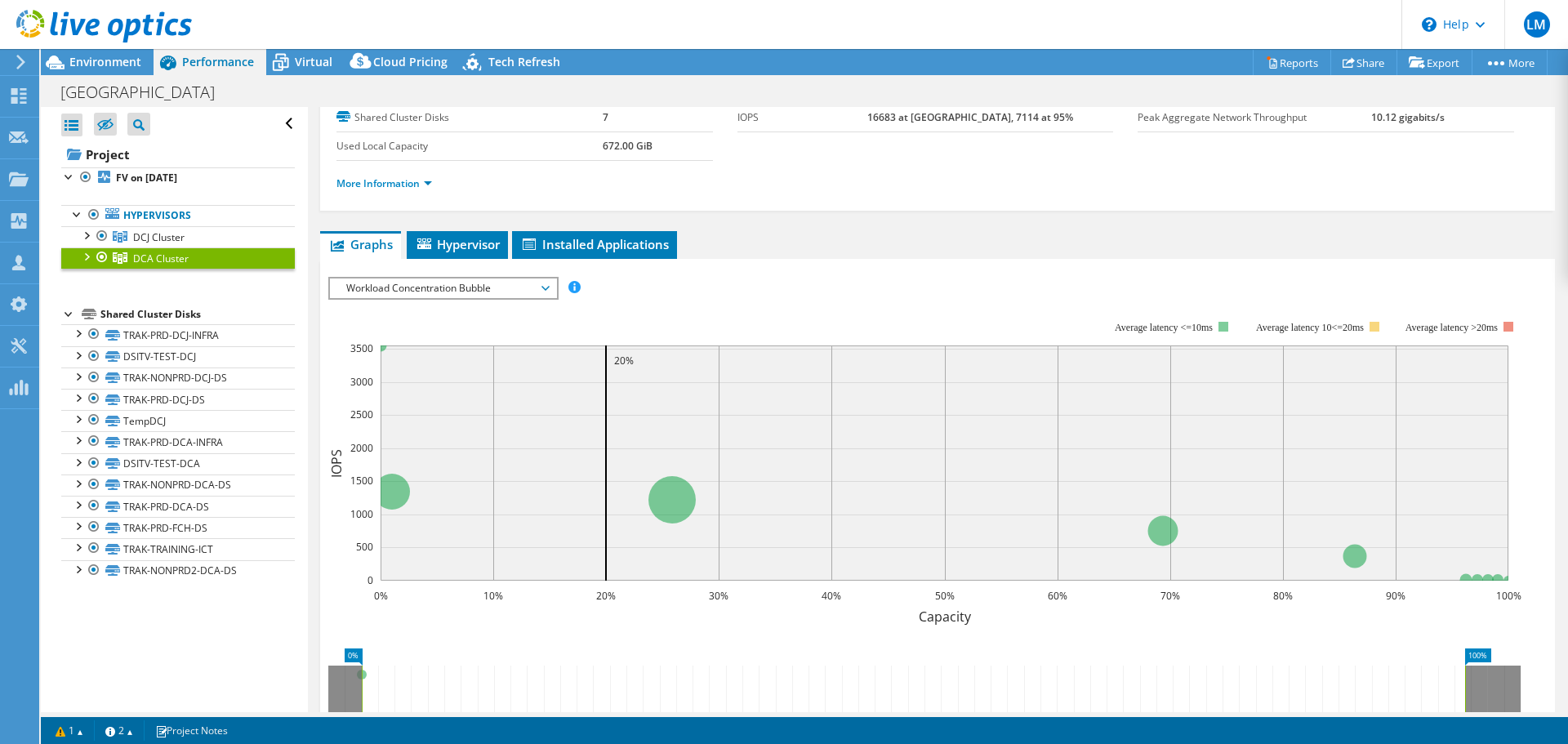
click at [483, 292] on span "Workload Concentration Bubble" at bounding box center [443, 289] width 210 height 20
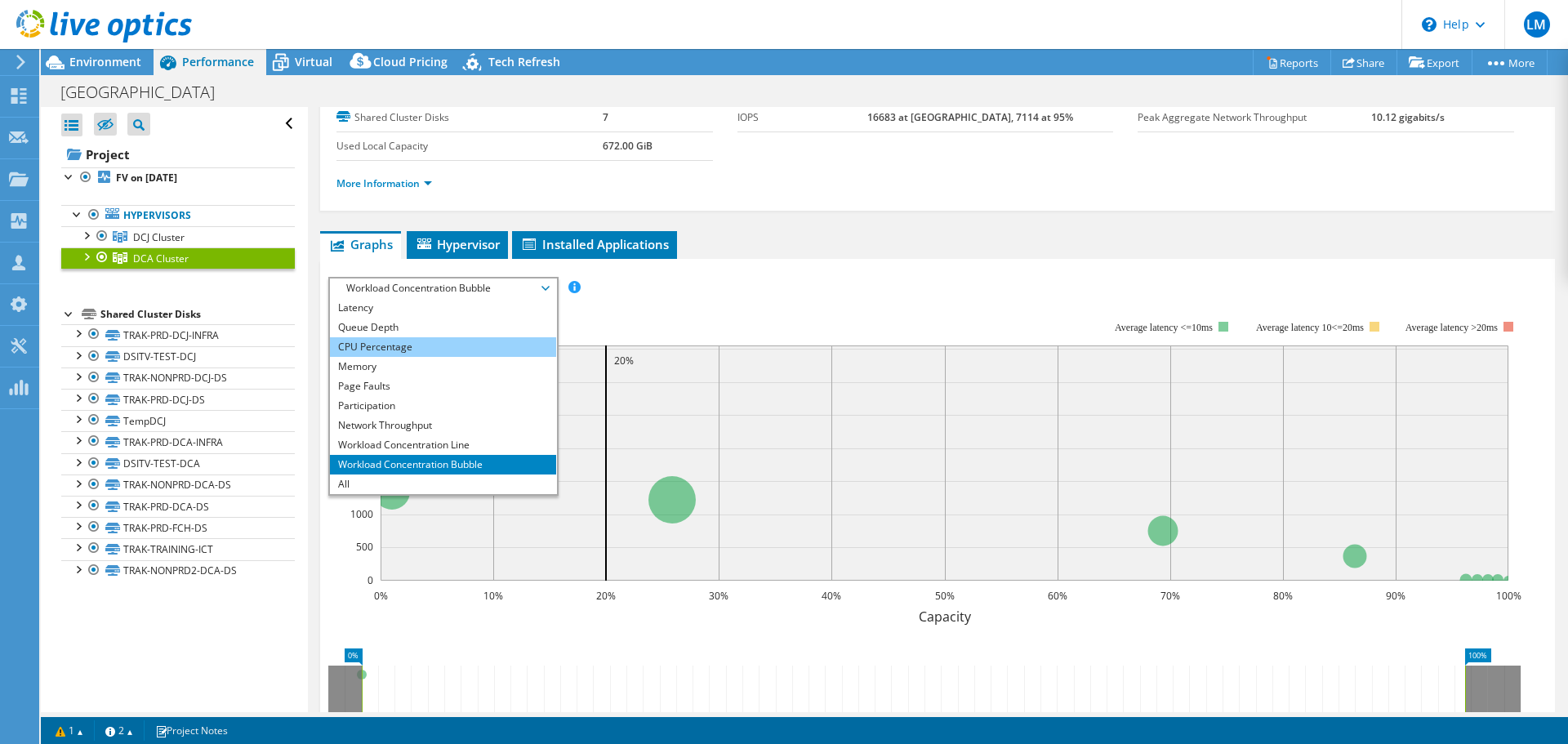
click at [389, 354] on li "CPU Percentage" at bounding box center [443, 347] width 226 height 20
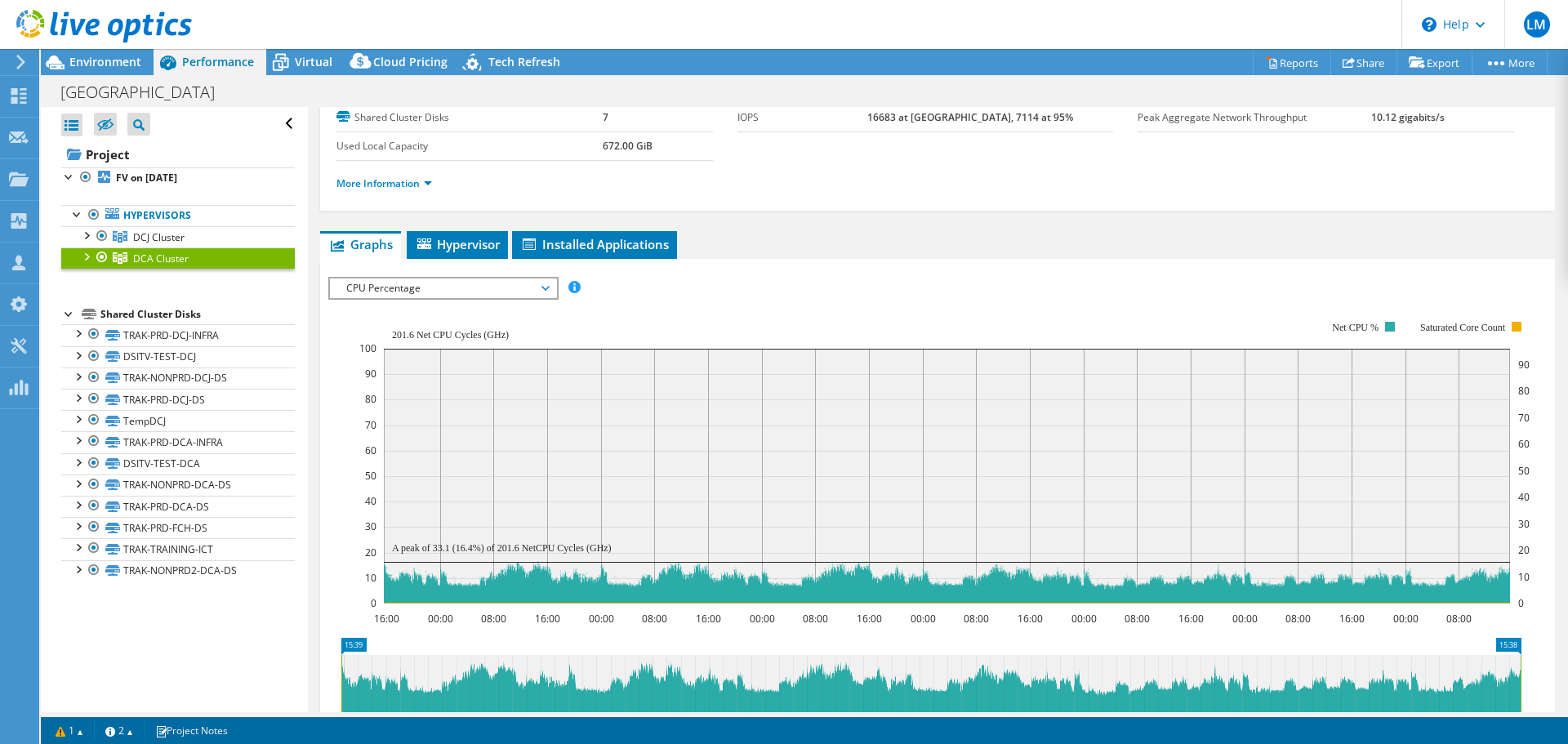
click at [384, 286] on span "CPU Percentage" at bounding box center [443, 289] width 210 height 20
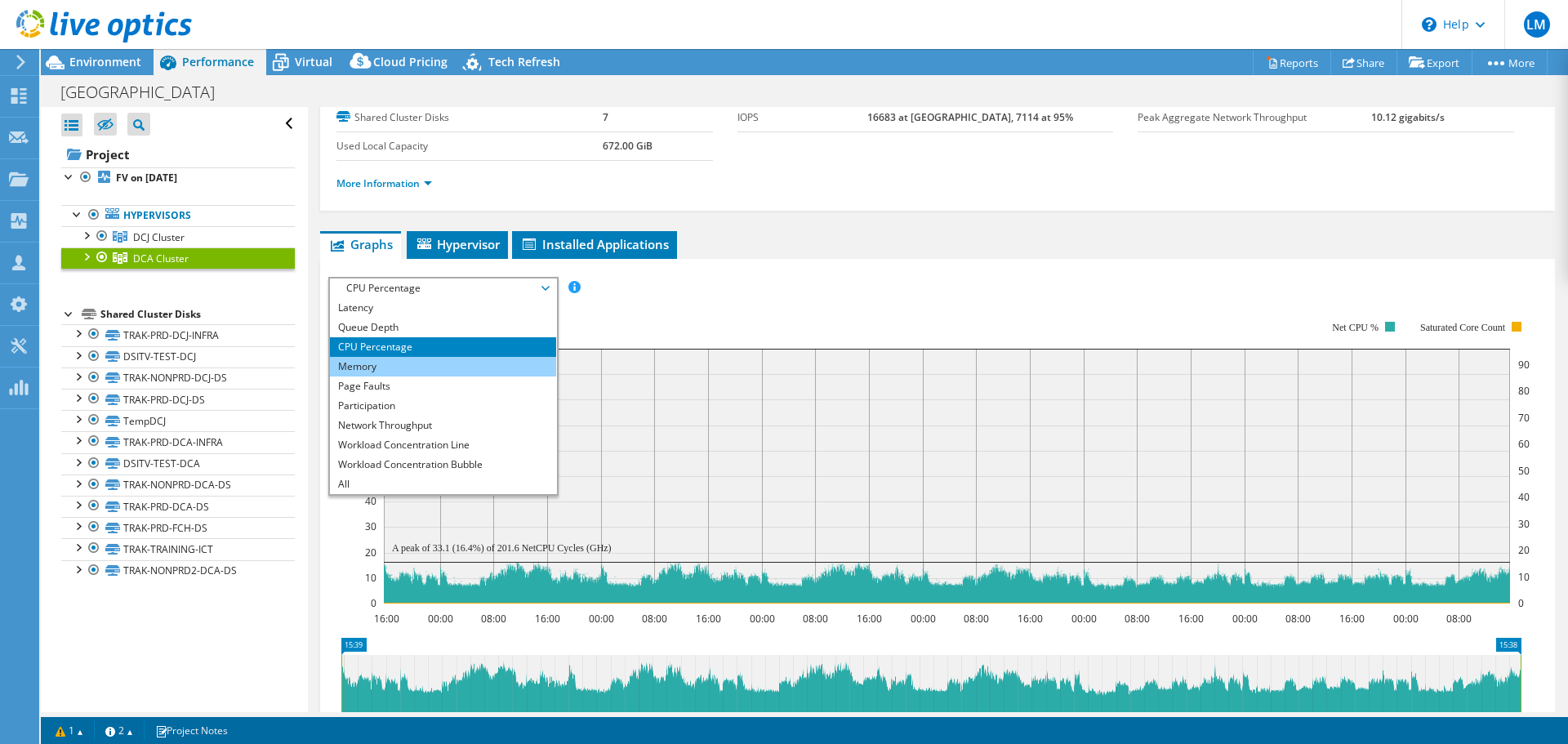
click at [381, 363] on li "Memory" at bounding box center [443, 367] width 226 height 20
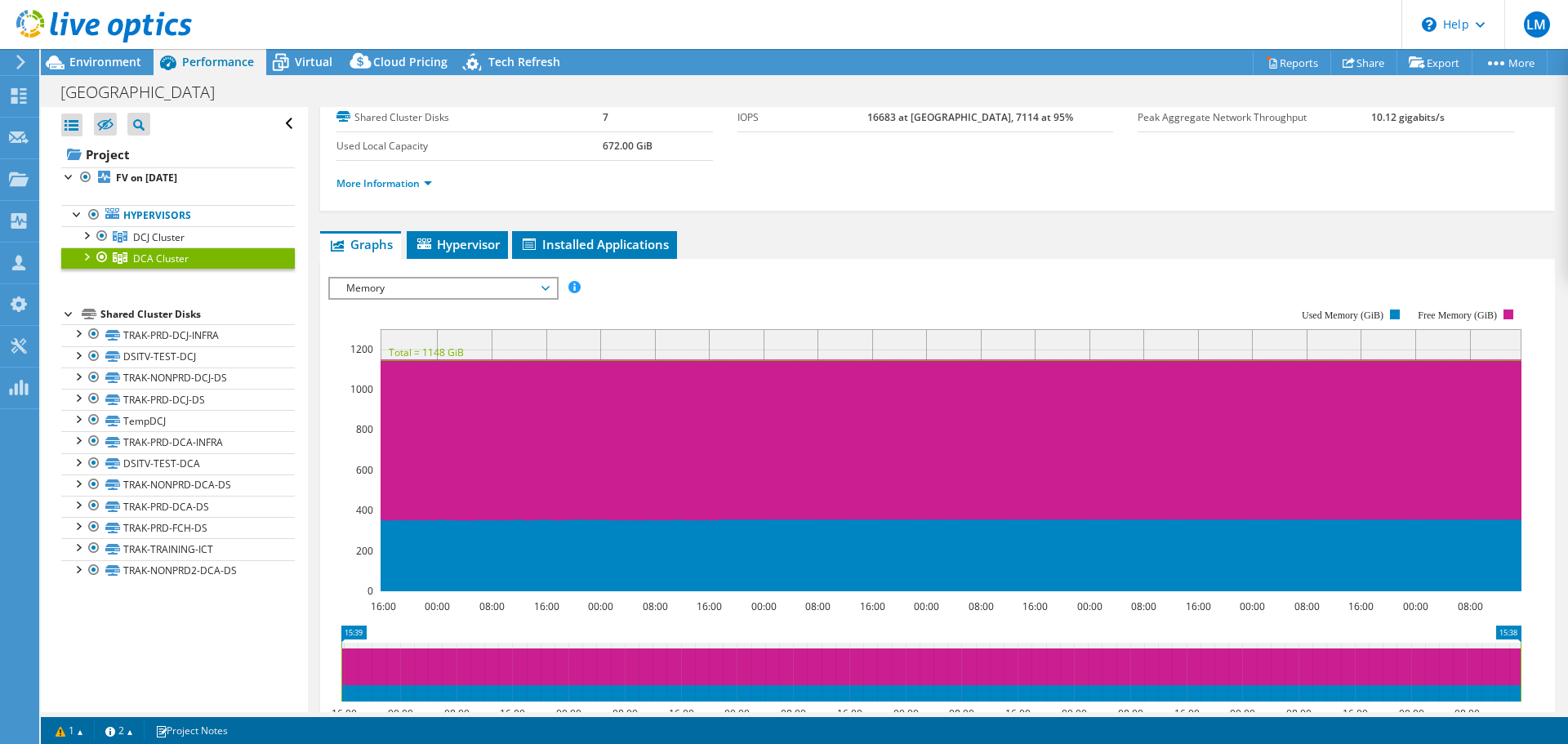
click at [382, 285] on span "Memory" at bounding box center [443, 289] width 210 height 20
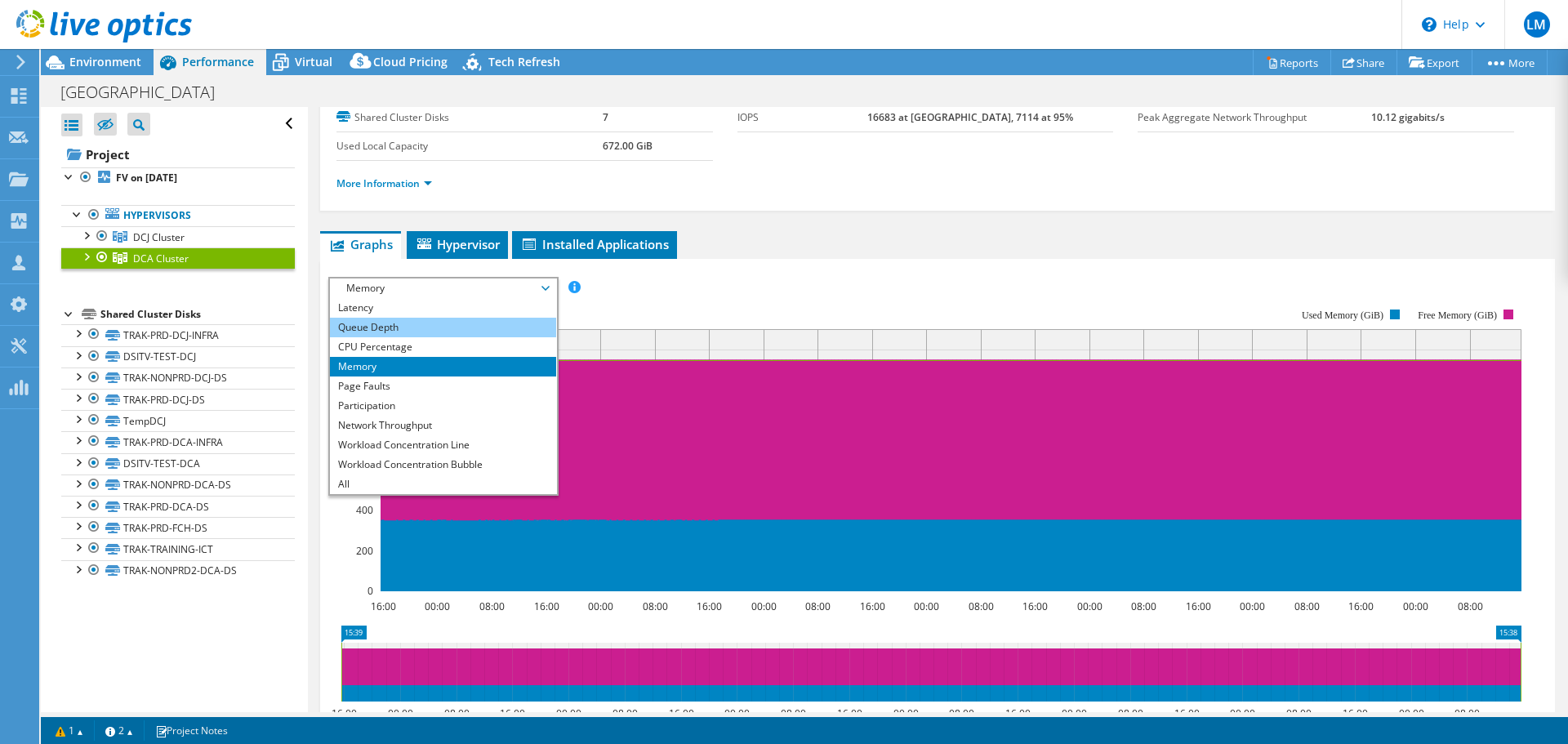
click at [371, 325] on li "Queue Depth" at bounding box center [443, 327] width 226 height 20
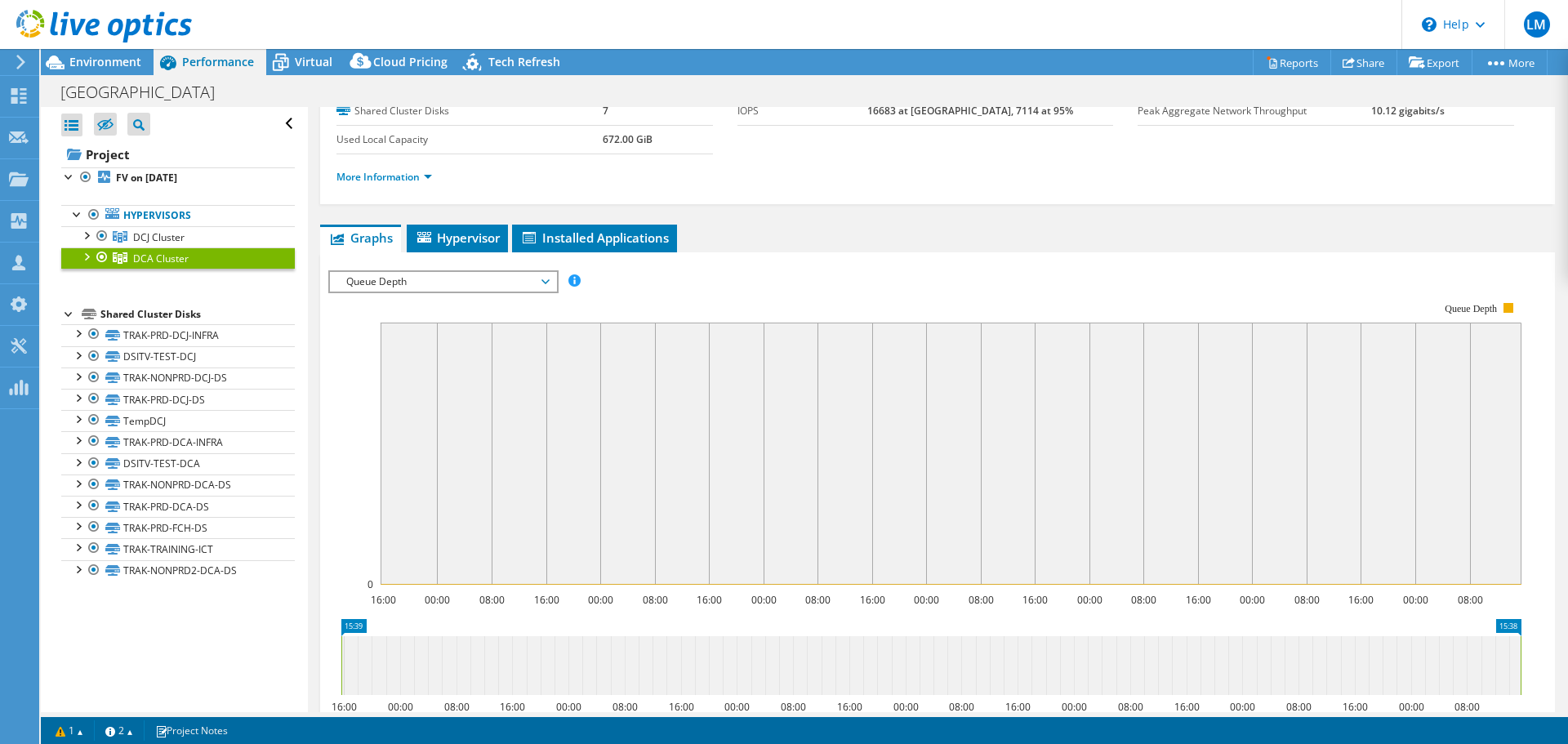
click at [416, 279] on span "Queue Depth" at bounding box center [443, 281] width 210 height 20
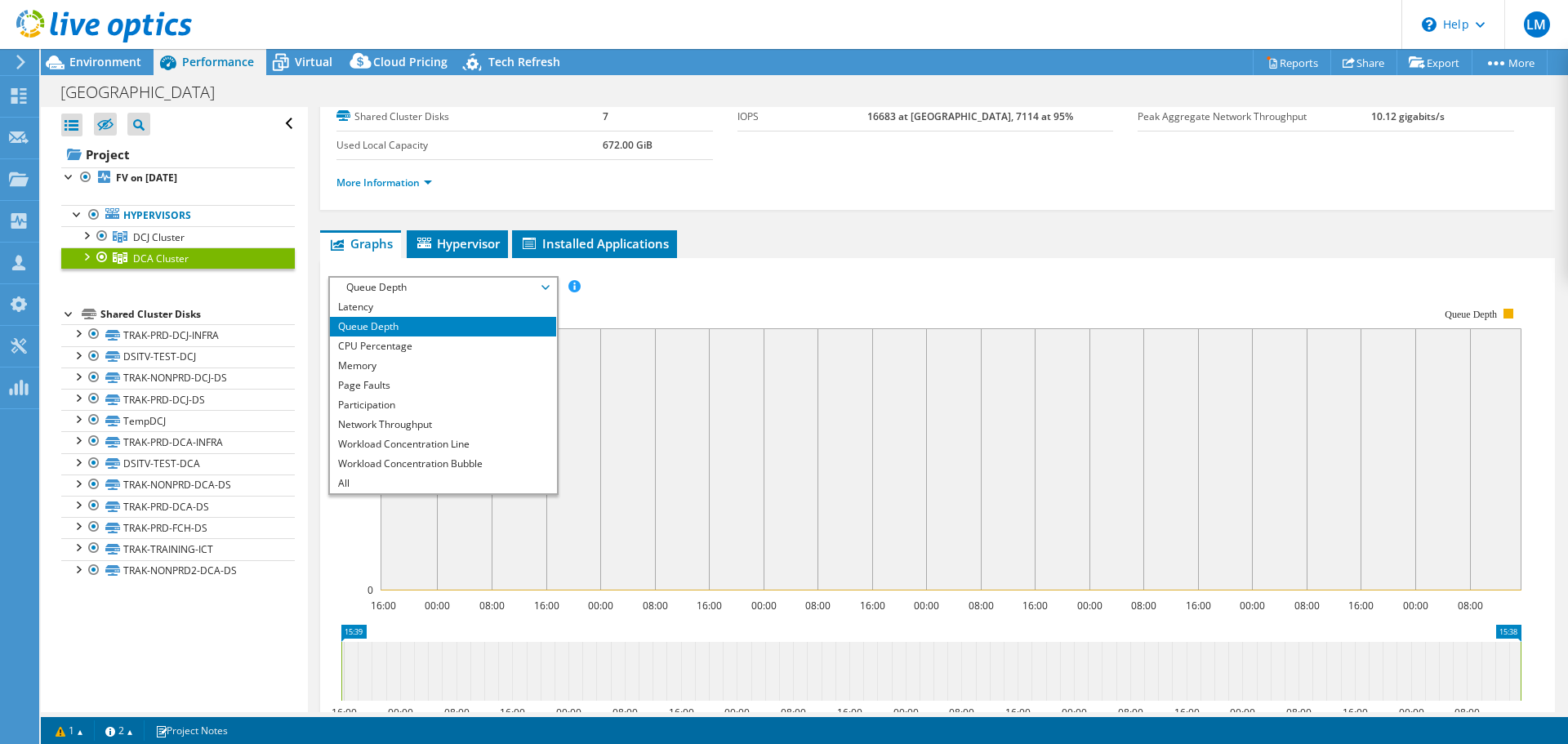
scroll to position [58, 0]
click at [388, 309] on li "Latency" at bounding box center [443, 308] width 226 height 20
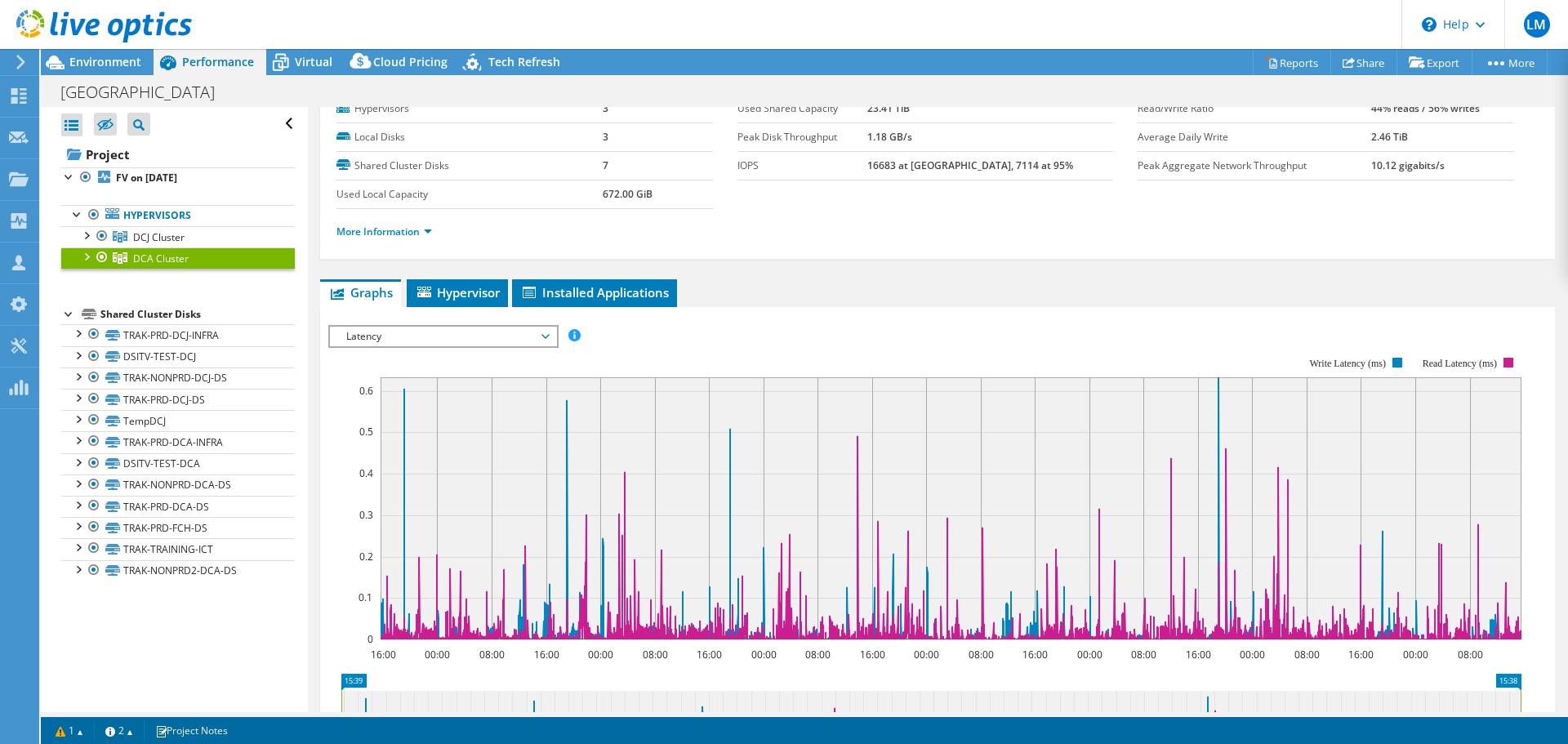
scroll to position [0, 0]
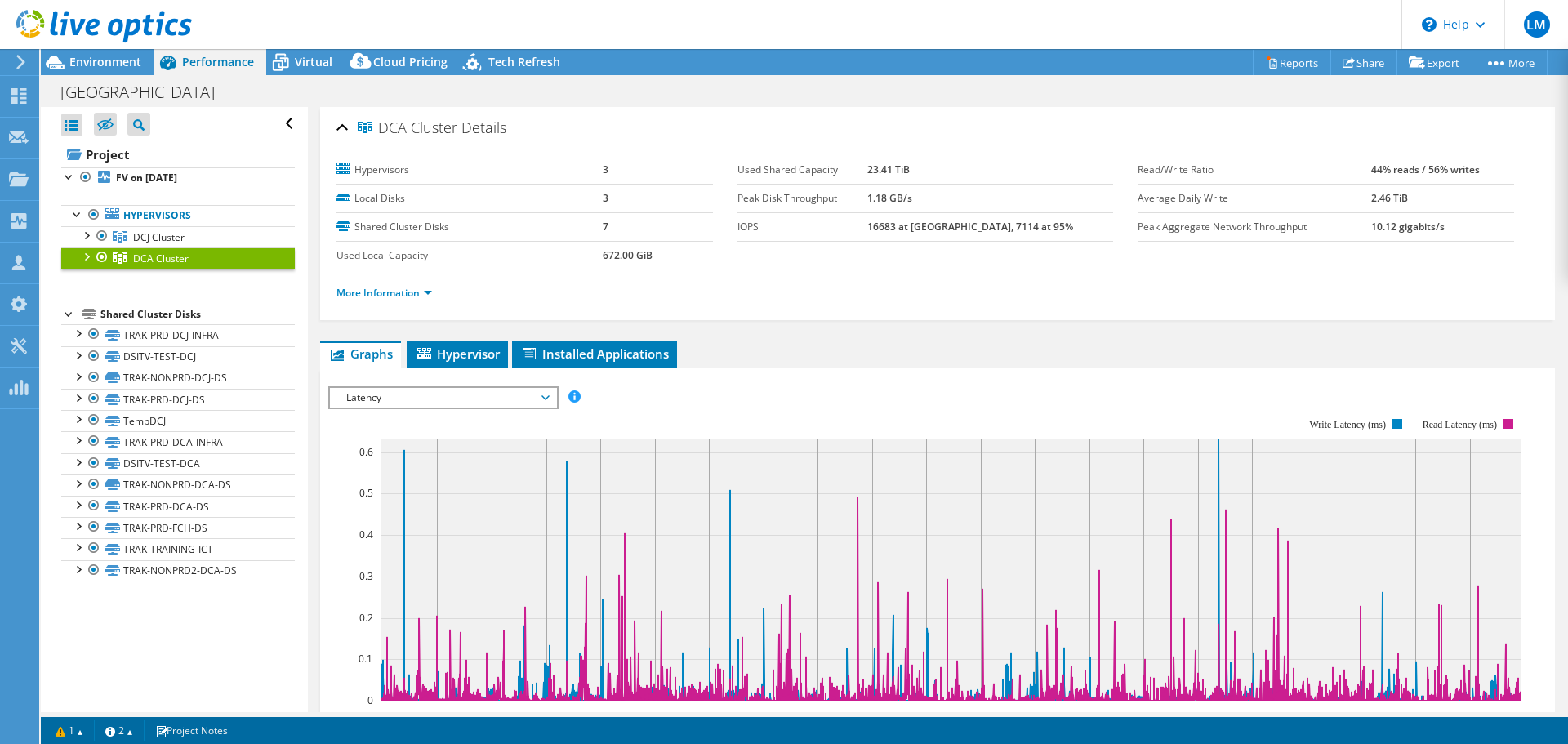
click at [763, 340] on ul "Graphs Servers Inventory Hypervisor Disks Cluster Disks Installed Applications" at bounding box center [937, 354] width 1235 height 28
